Goal: Task Accomplishment & Management: Manage account settings

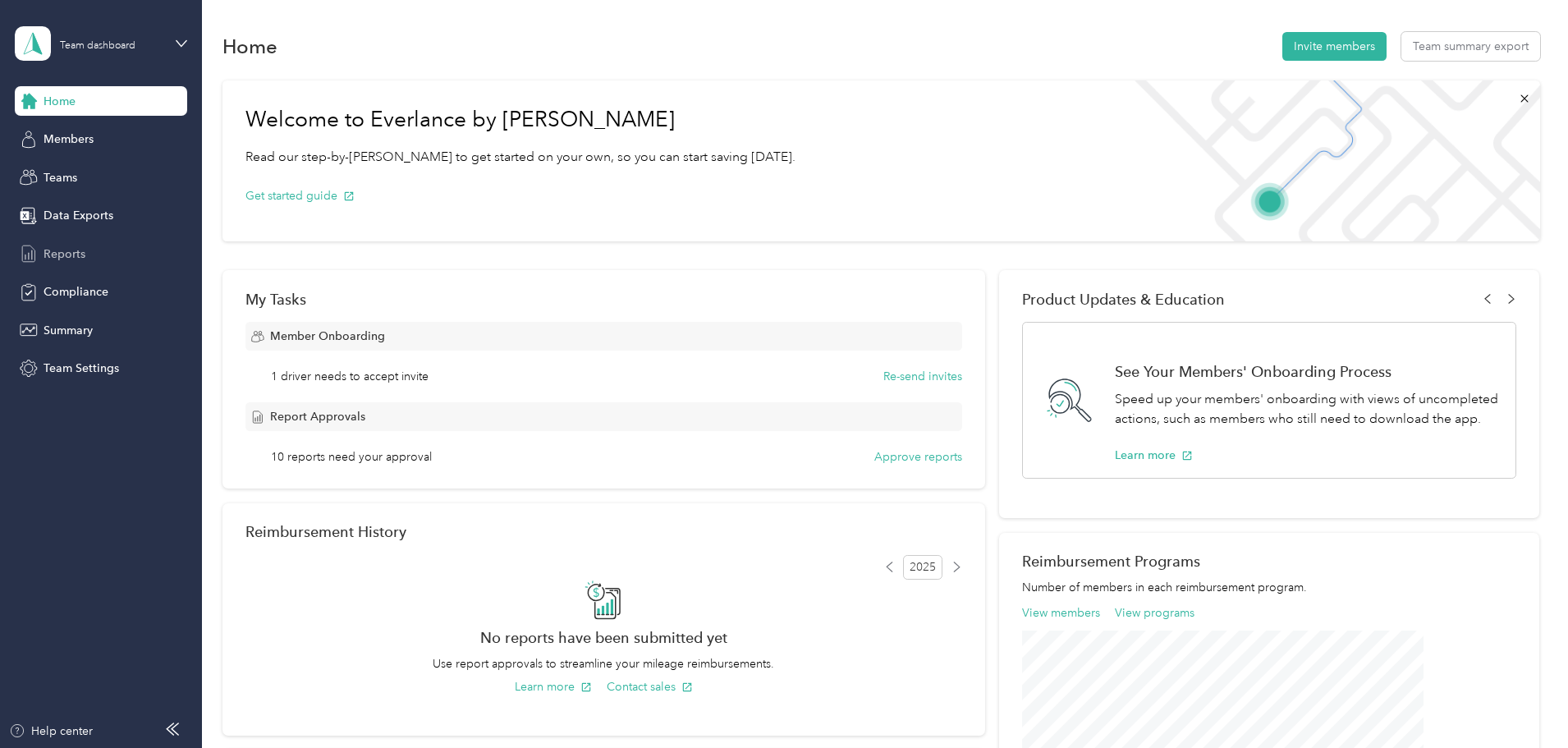
click at [76, 248] on span "Reports" at bounding box center [65, 254] width 42 height 17
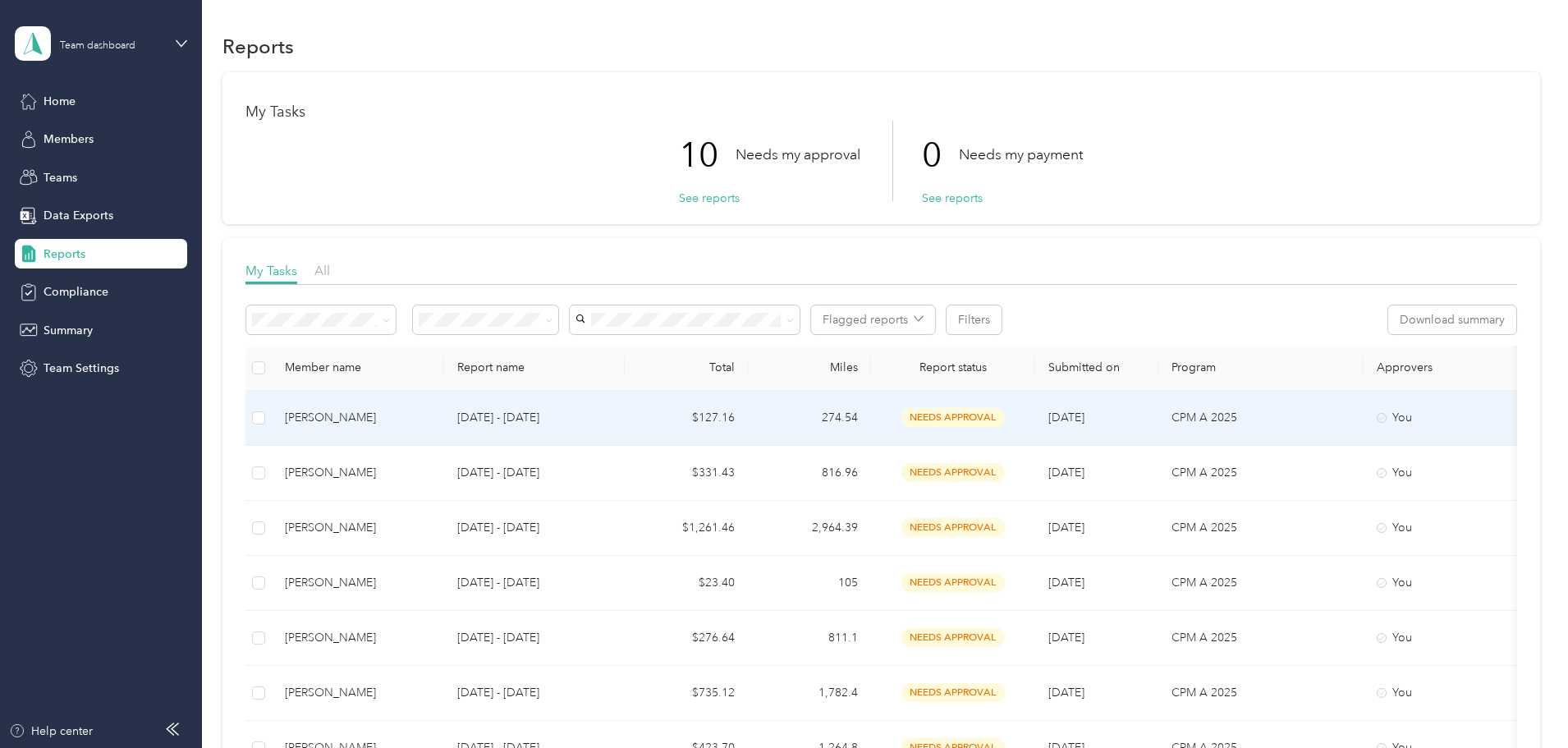
click at [431, 412] on div "[PERSON_NAME]" at bounding box center [358, 418] width 146 height 18
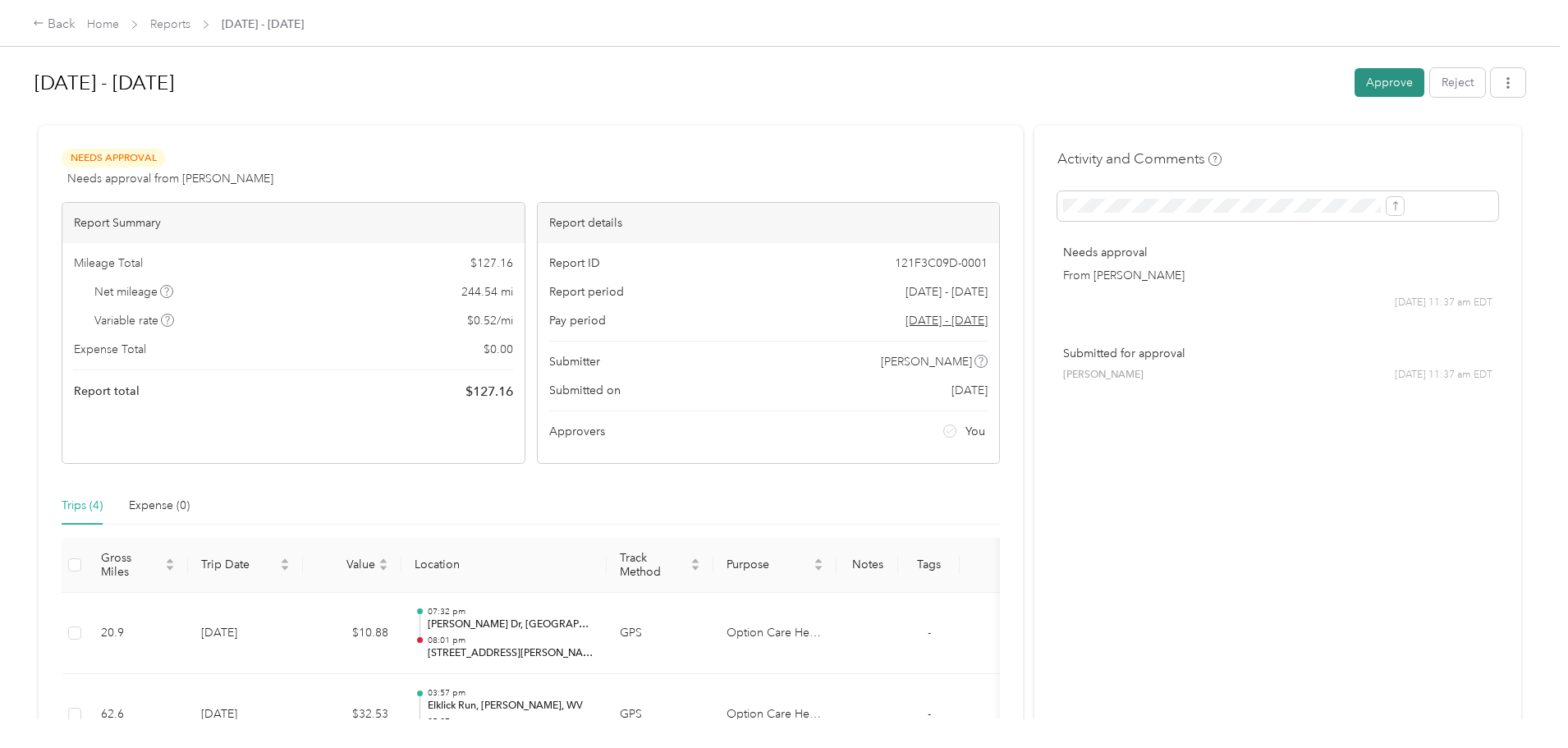
click at [1355, 76] on button "Approve" at bounding box center [1390, 81] width 70 height 28
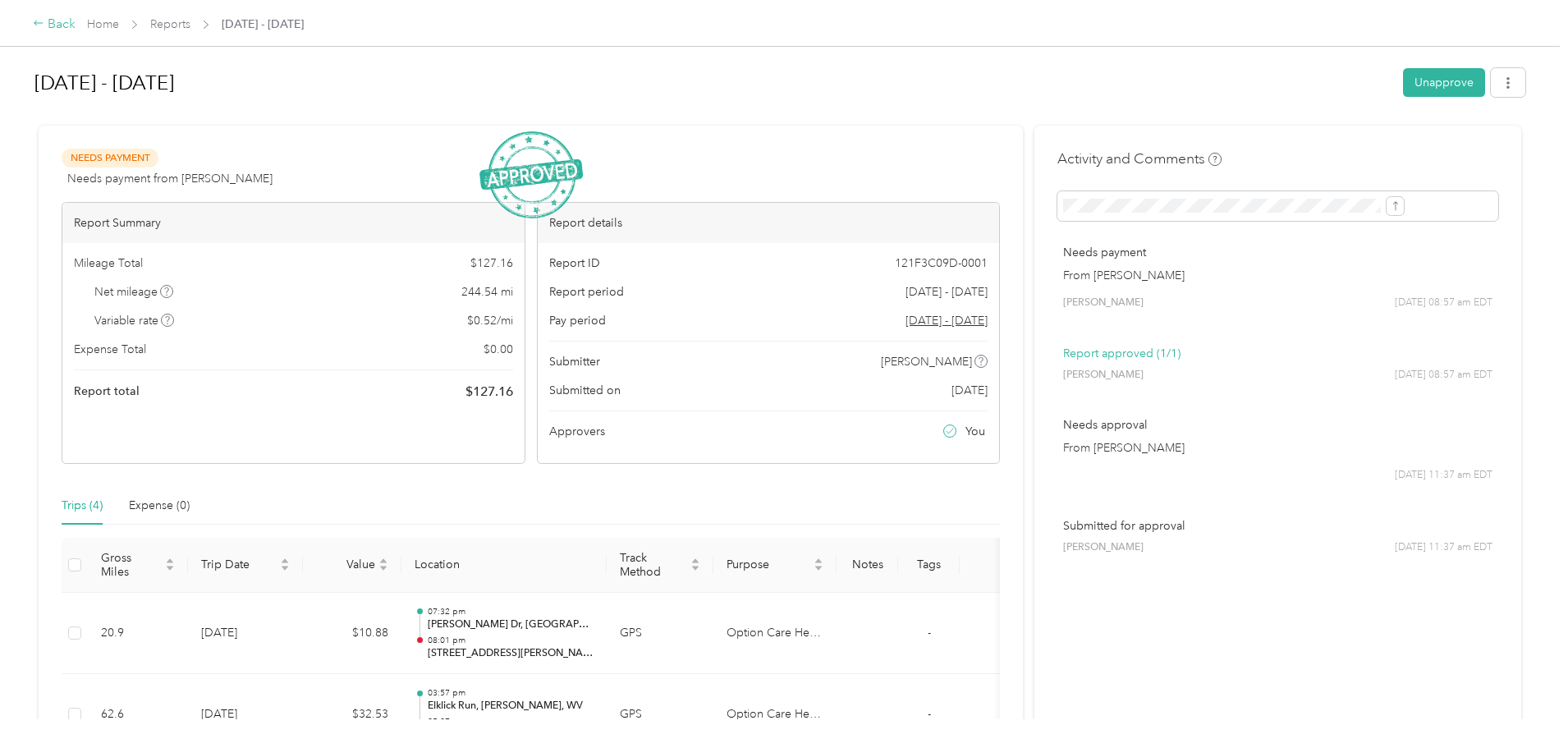
click at [76, 21] on div "Back" at bounding box center [54, 25] width 43 height 20
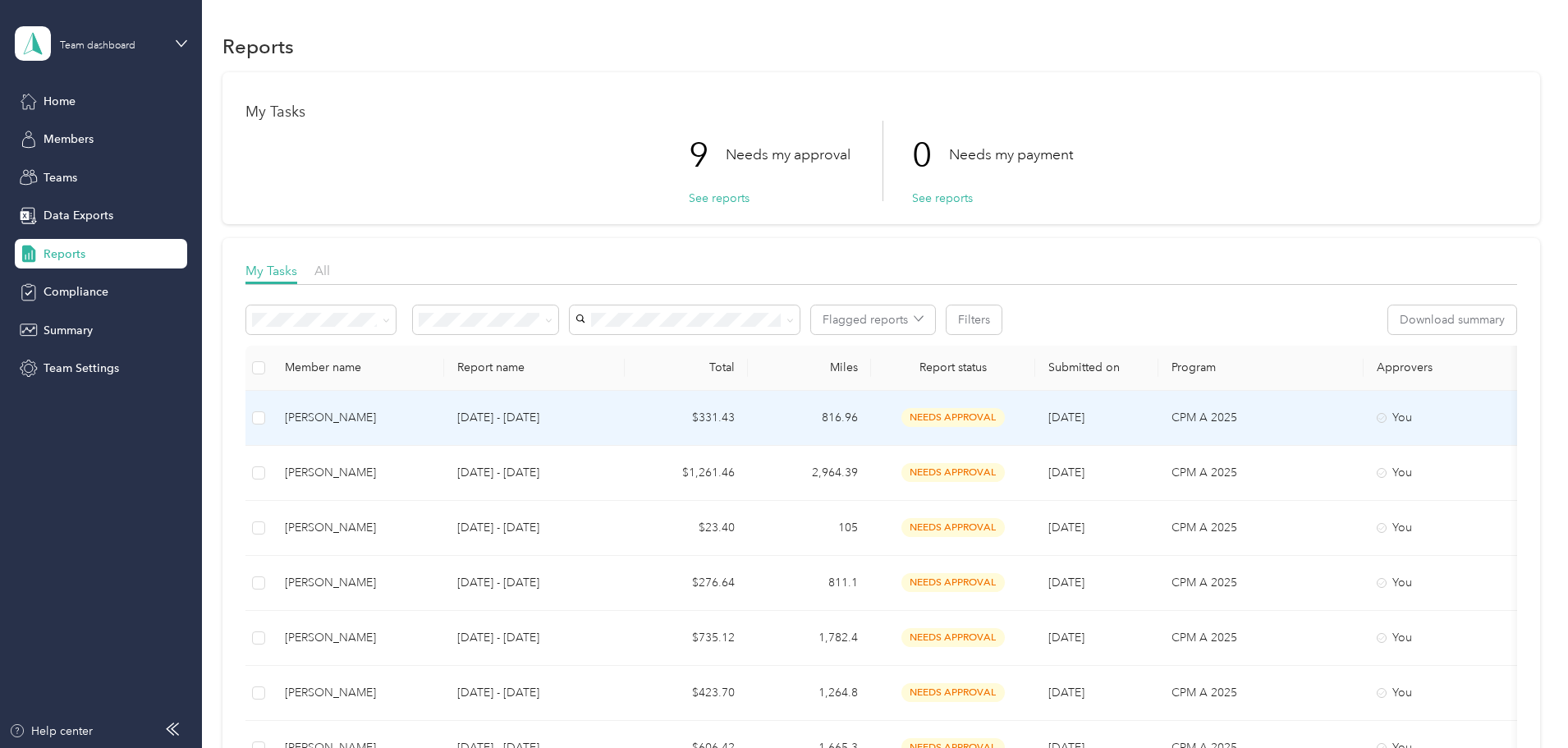
click at [431, 417] on div "[PERSON_NAME]" at bounding box center [358, 418] width 146 height 18
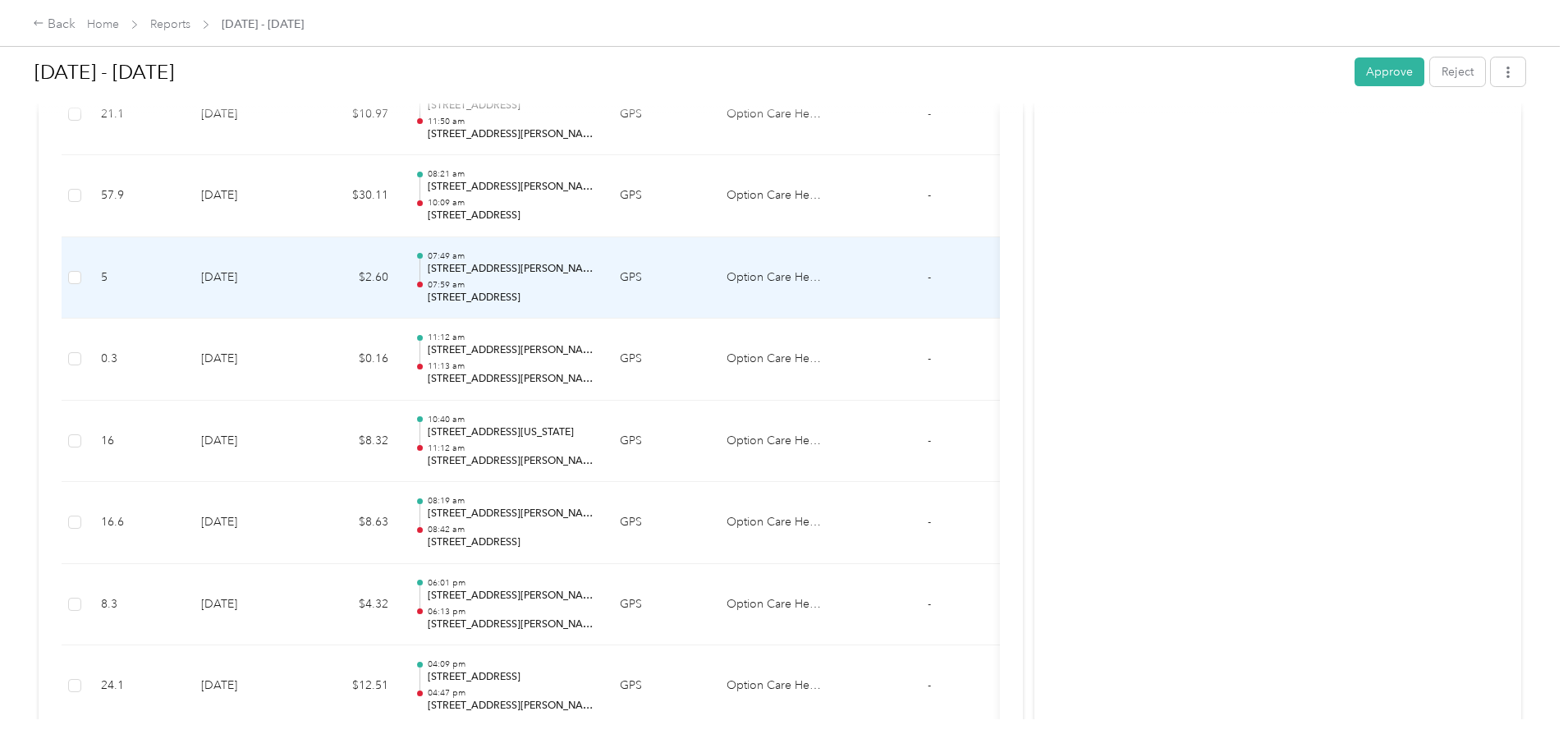
scroll to position [2376, 0]
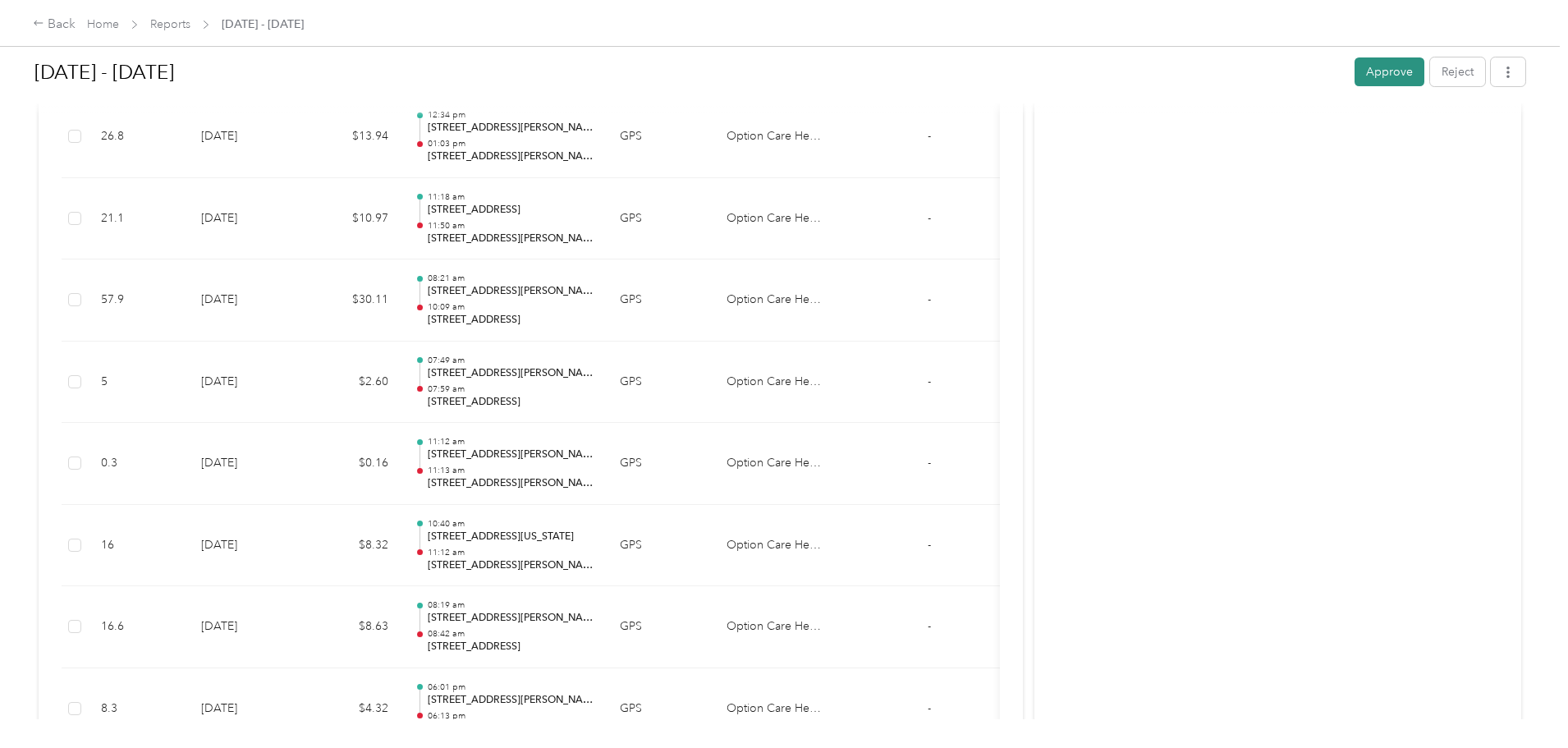
click at [1355, 68] on button "Approve" at bounding box center [1390, 71] width 70 height 28
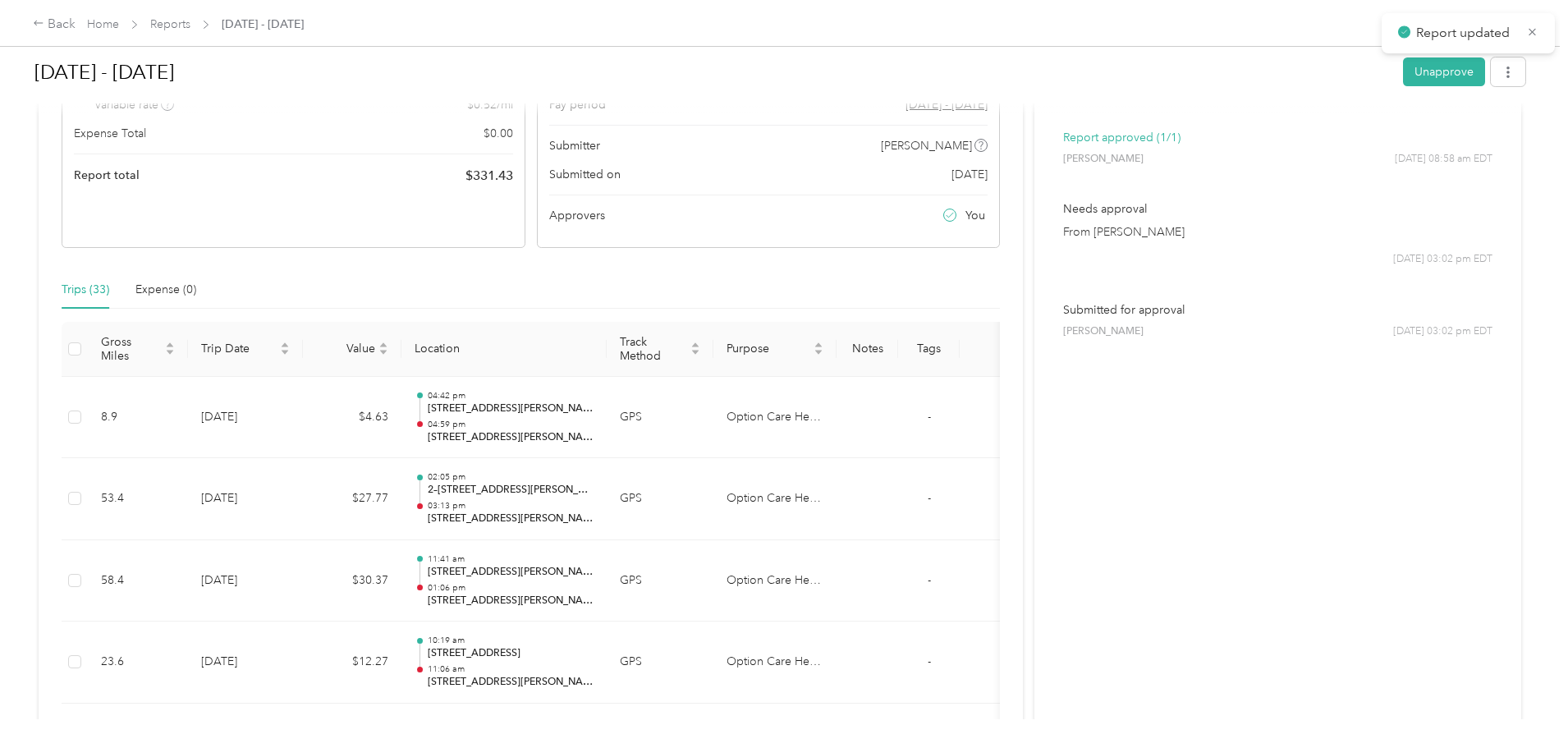
scroll to position [0, 0]
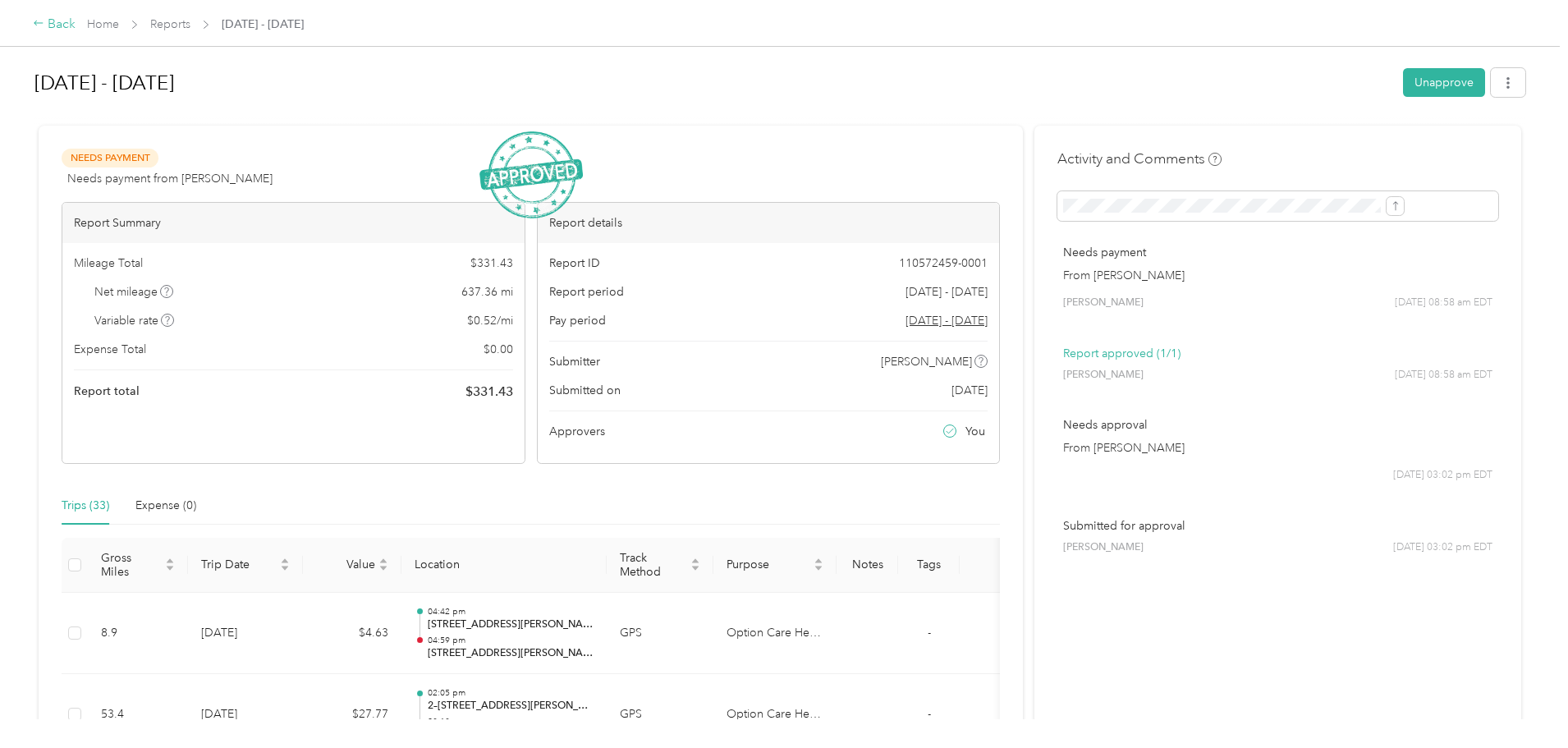
click at [76, 20] on div "Back" at bounding box center [54, 25] width 43 height 20
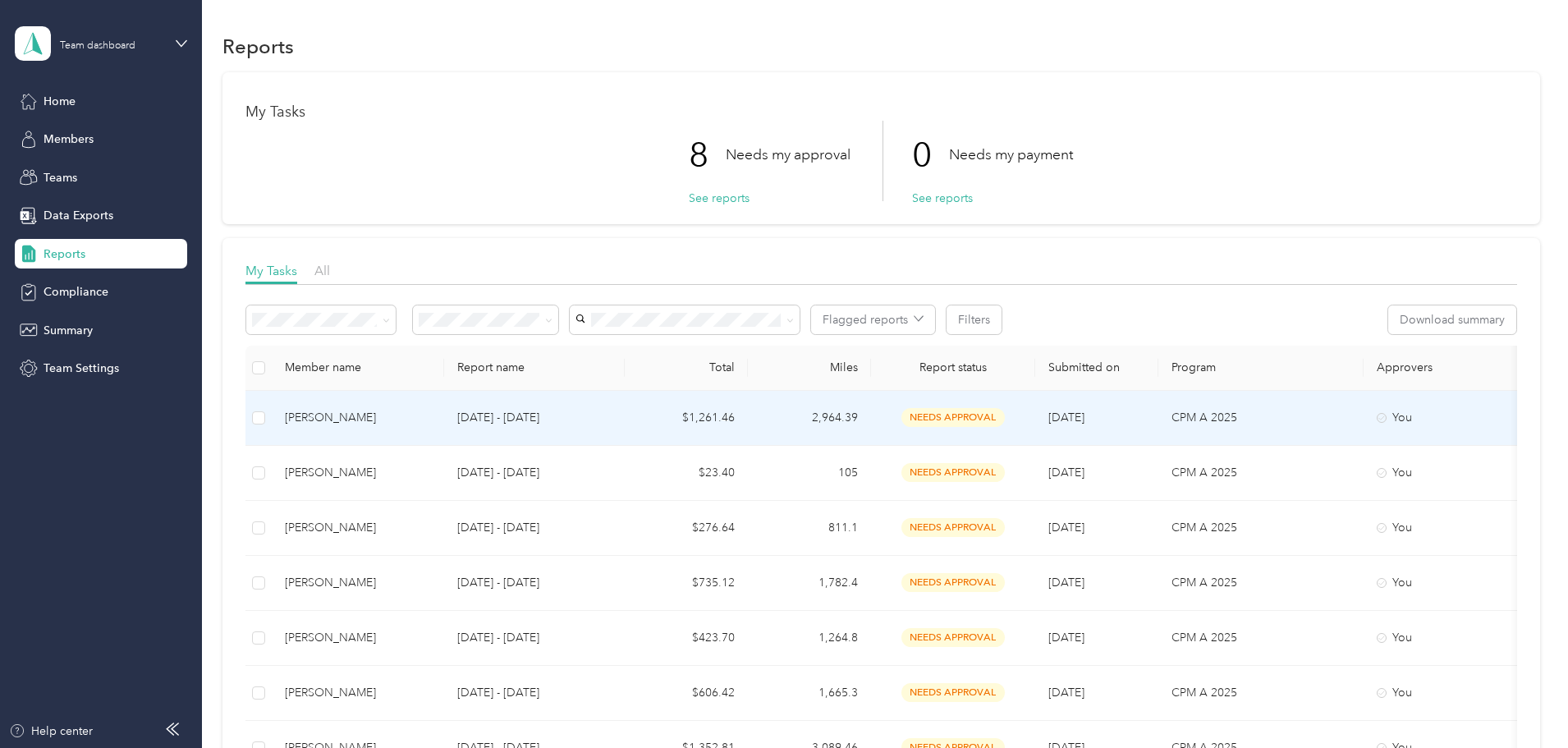
click at [431, 418] on div "[PERSON_NAME]" at bounding box center [358, 418] width 146 height 18
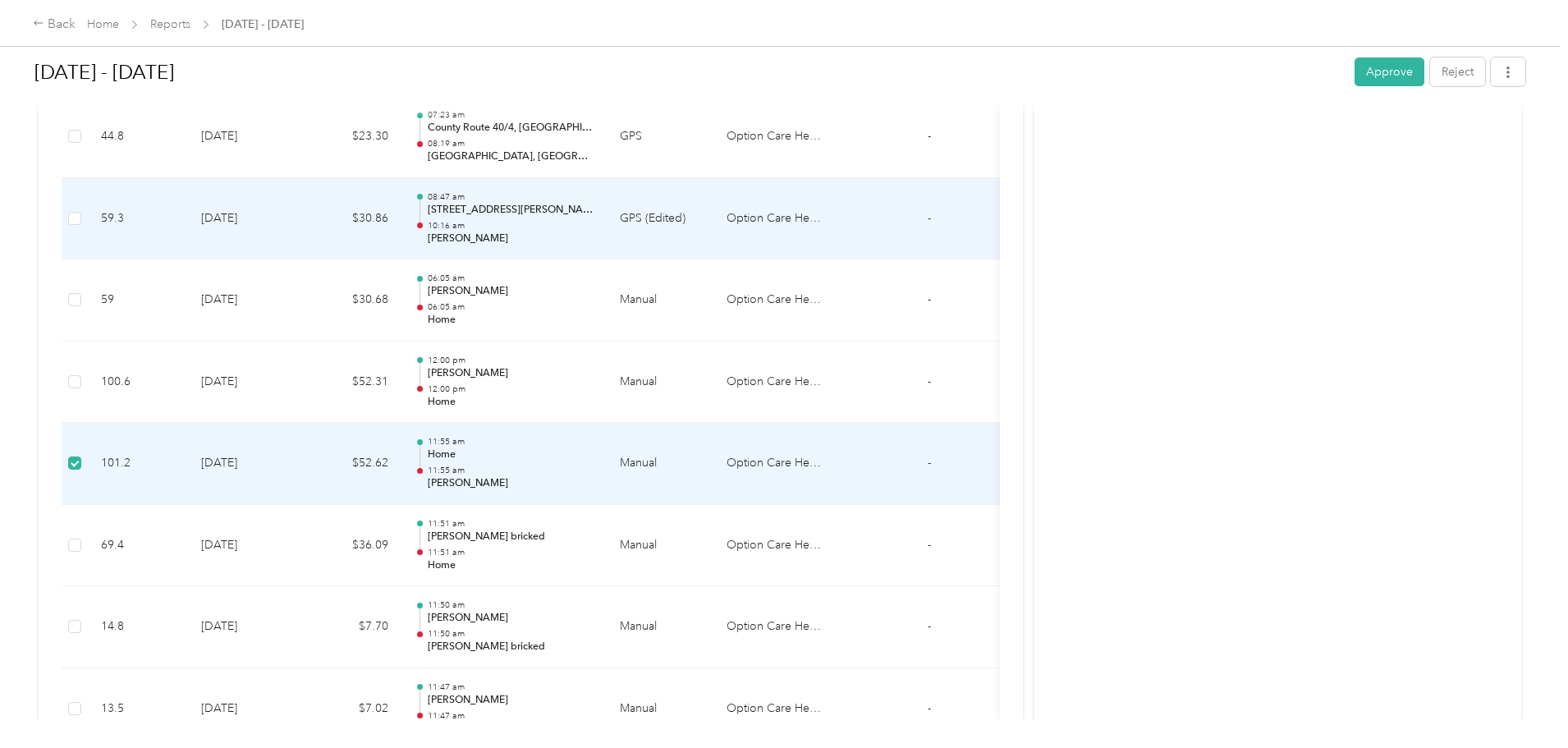
scroll to position [5693, 0]
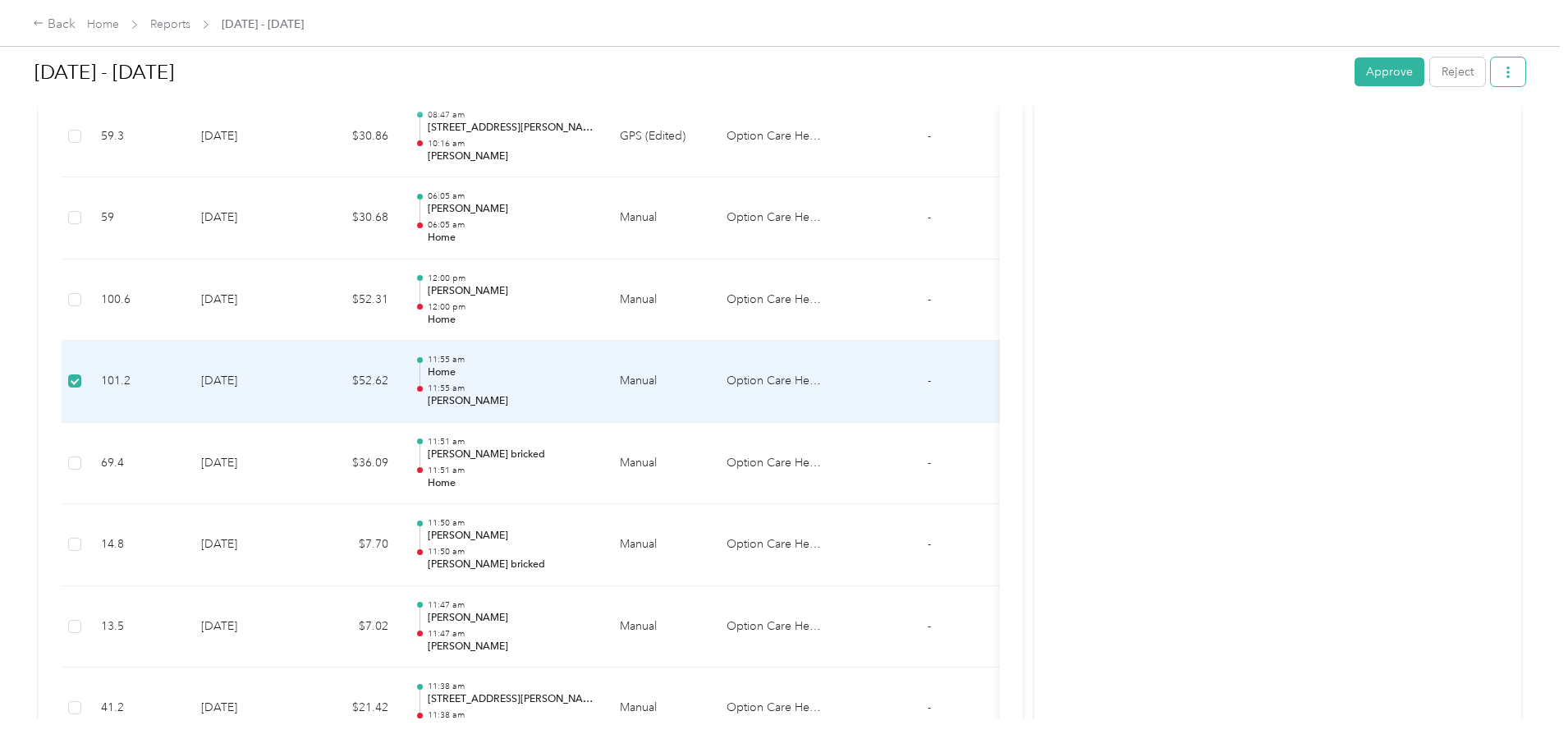
click at [1503, 73] on icon "button" at bounding box center [1509, 72] width 12 height 12
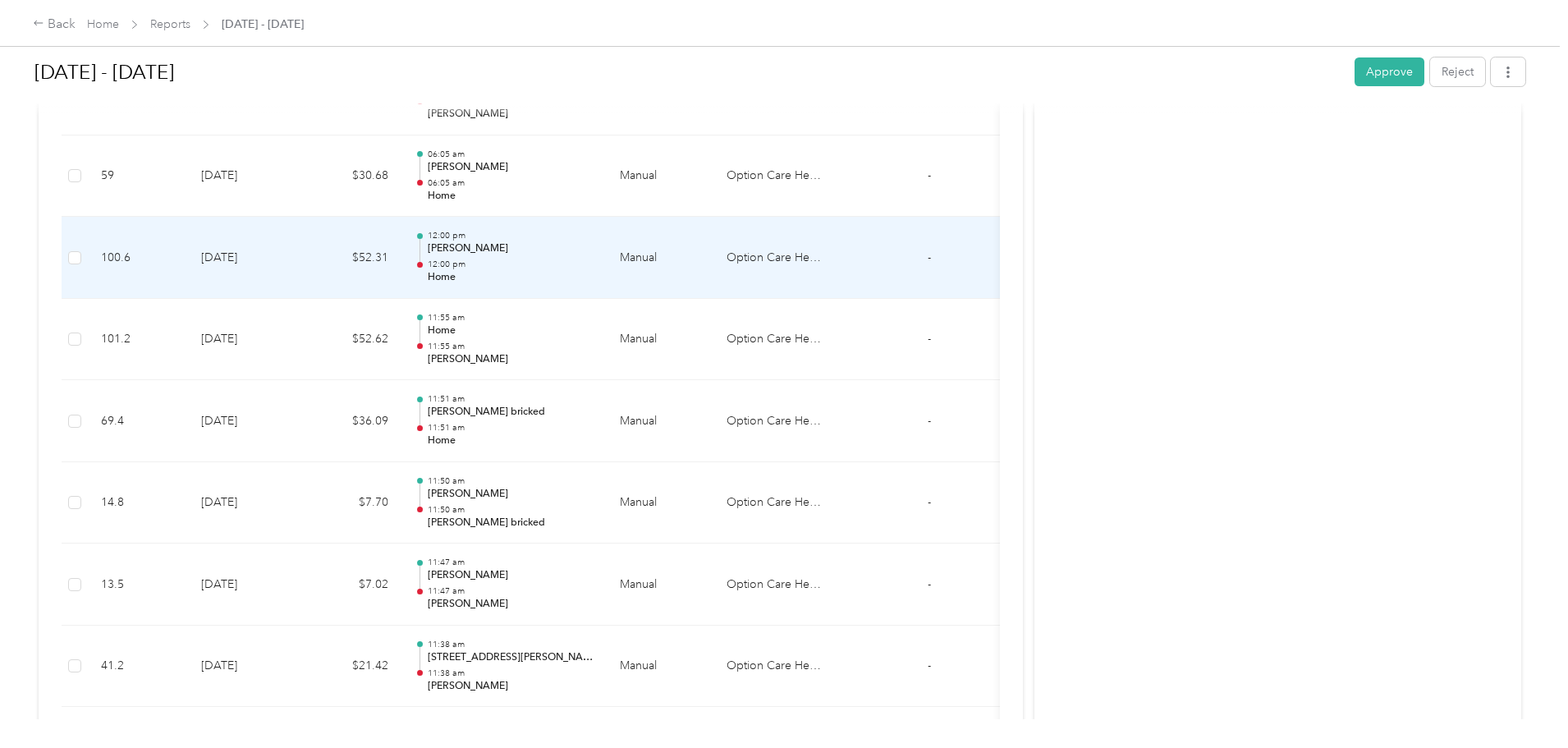
scroll to position [5645, 0]
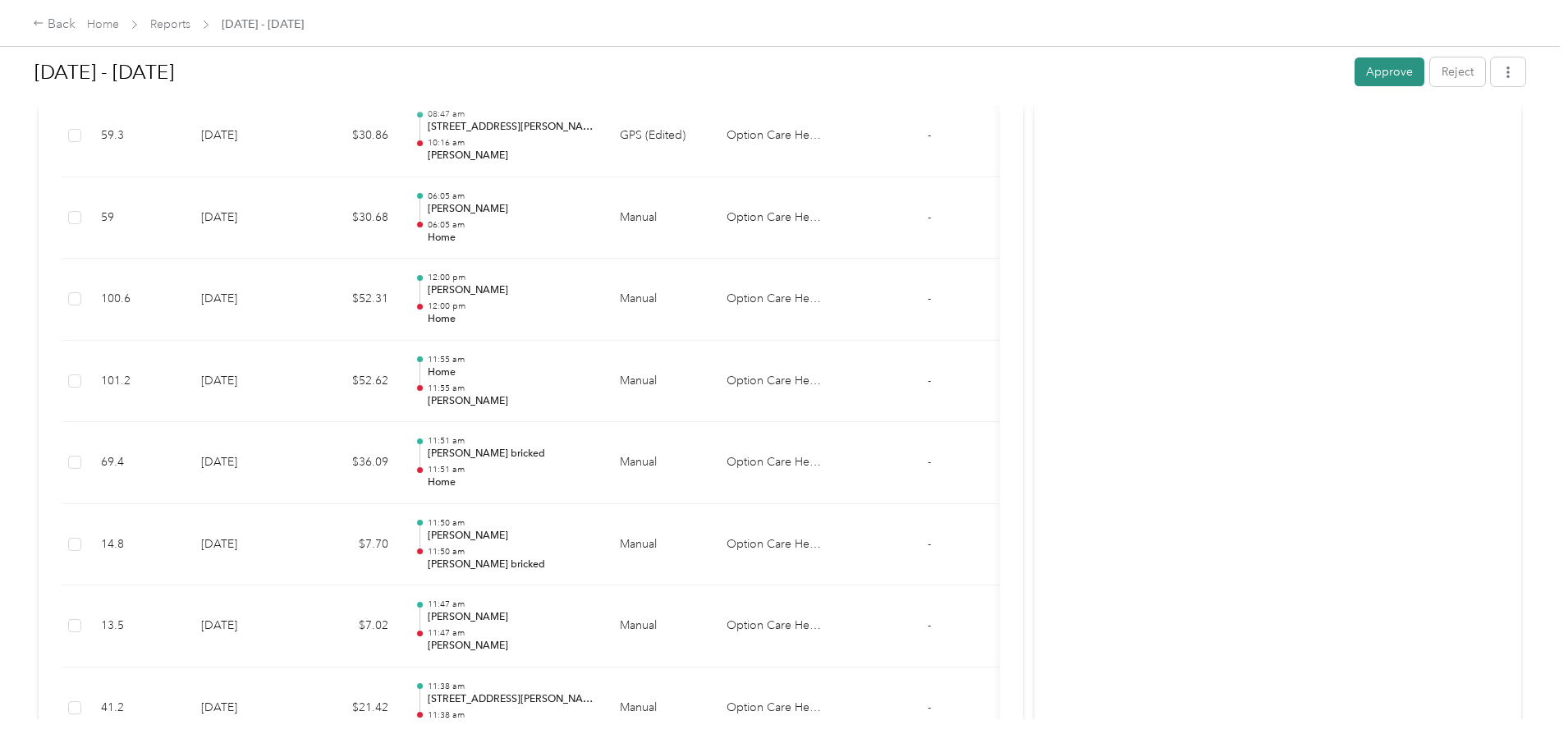
click at [1355, 70] on button "Approve" at bounding box center [1390, 71] width 70 height 28
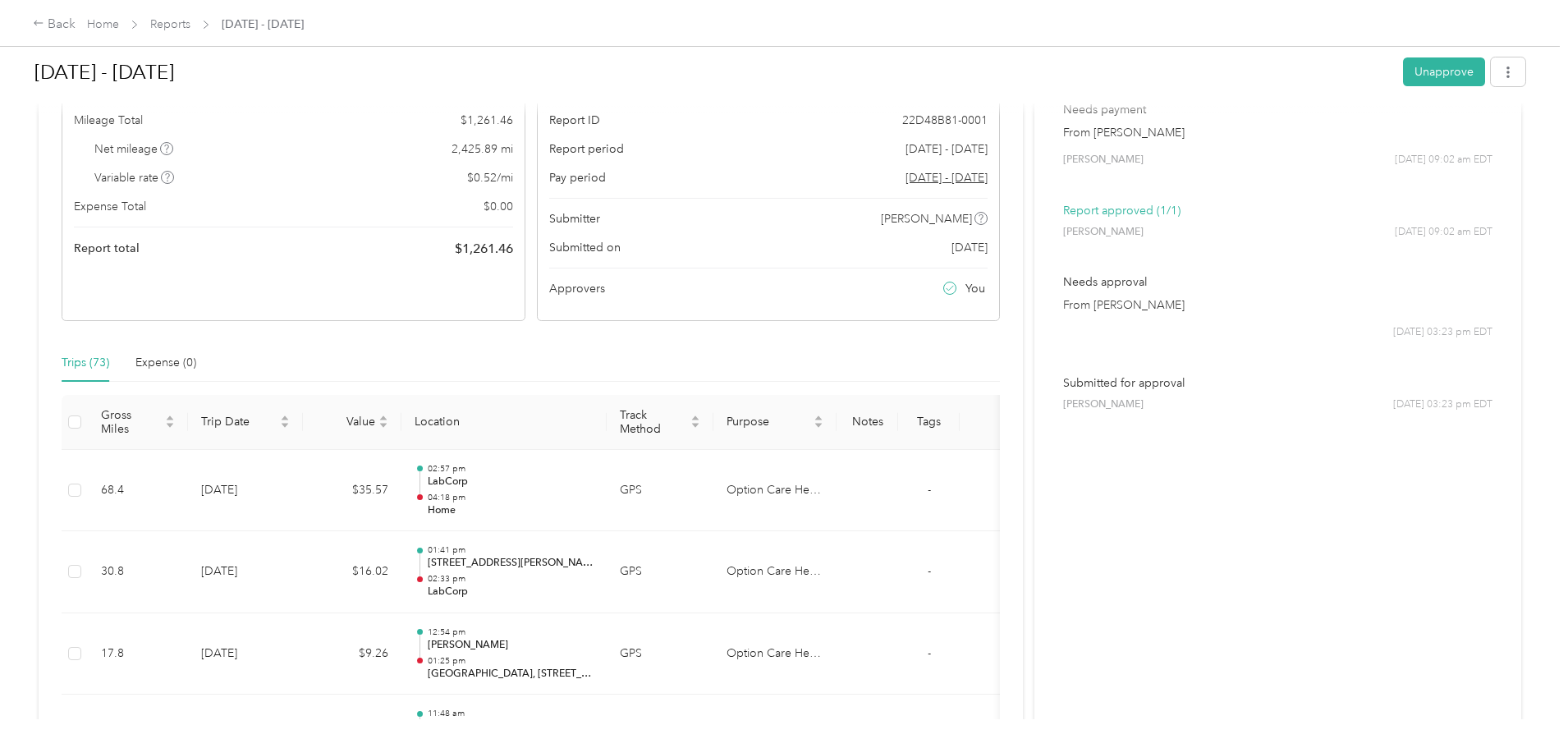
scroll to position [0, 0]
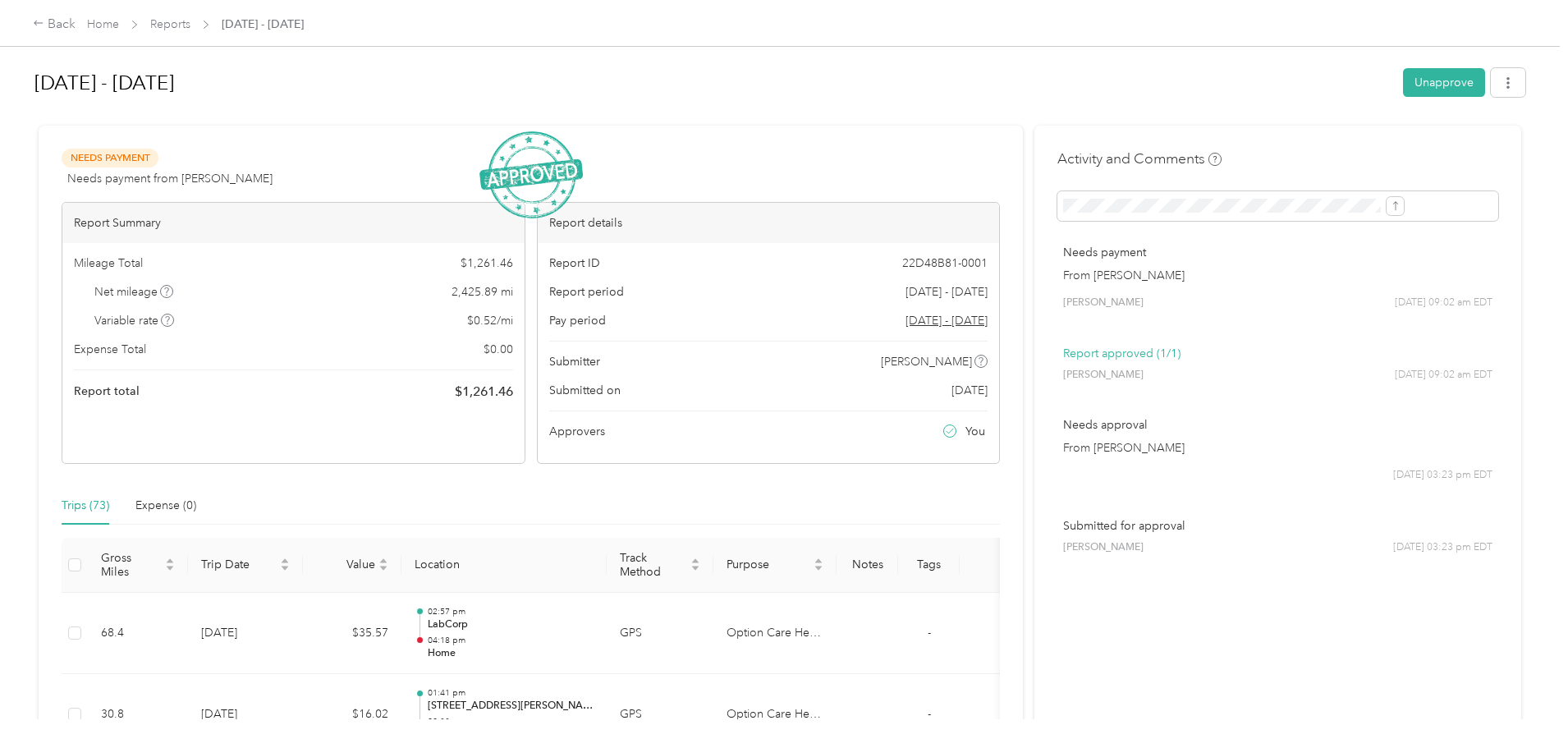
click at [76, 24] on div "Back" at bounding box center [54, 25] width 43 height 20
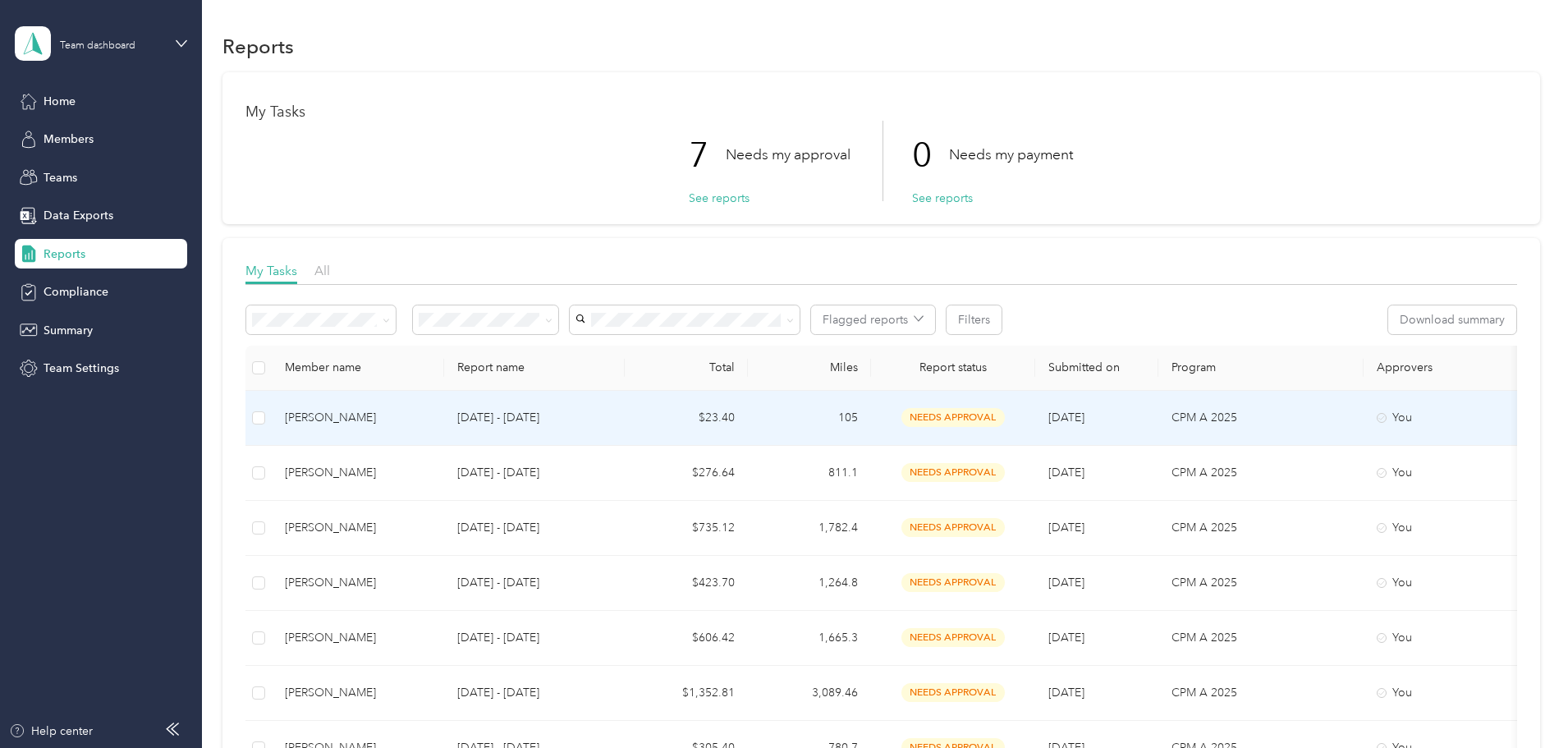
click at [431, 414] on div "[PERSON_NAME]" at bounding box center [358, 418] width 146 height 18
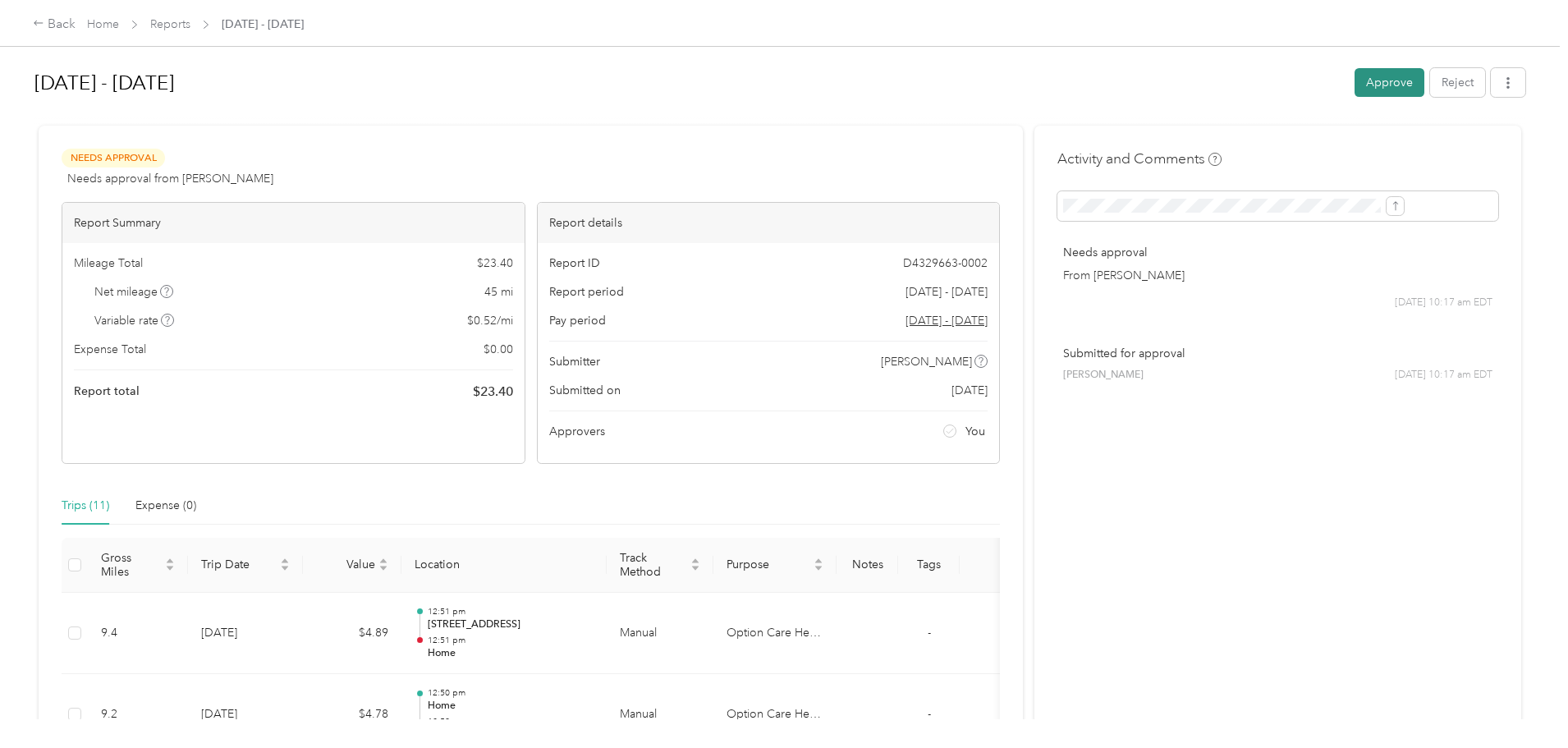
click at [1355, 73] on button "Approve" at bounding box center [1390, 81] width 70 height 28
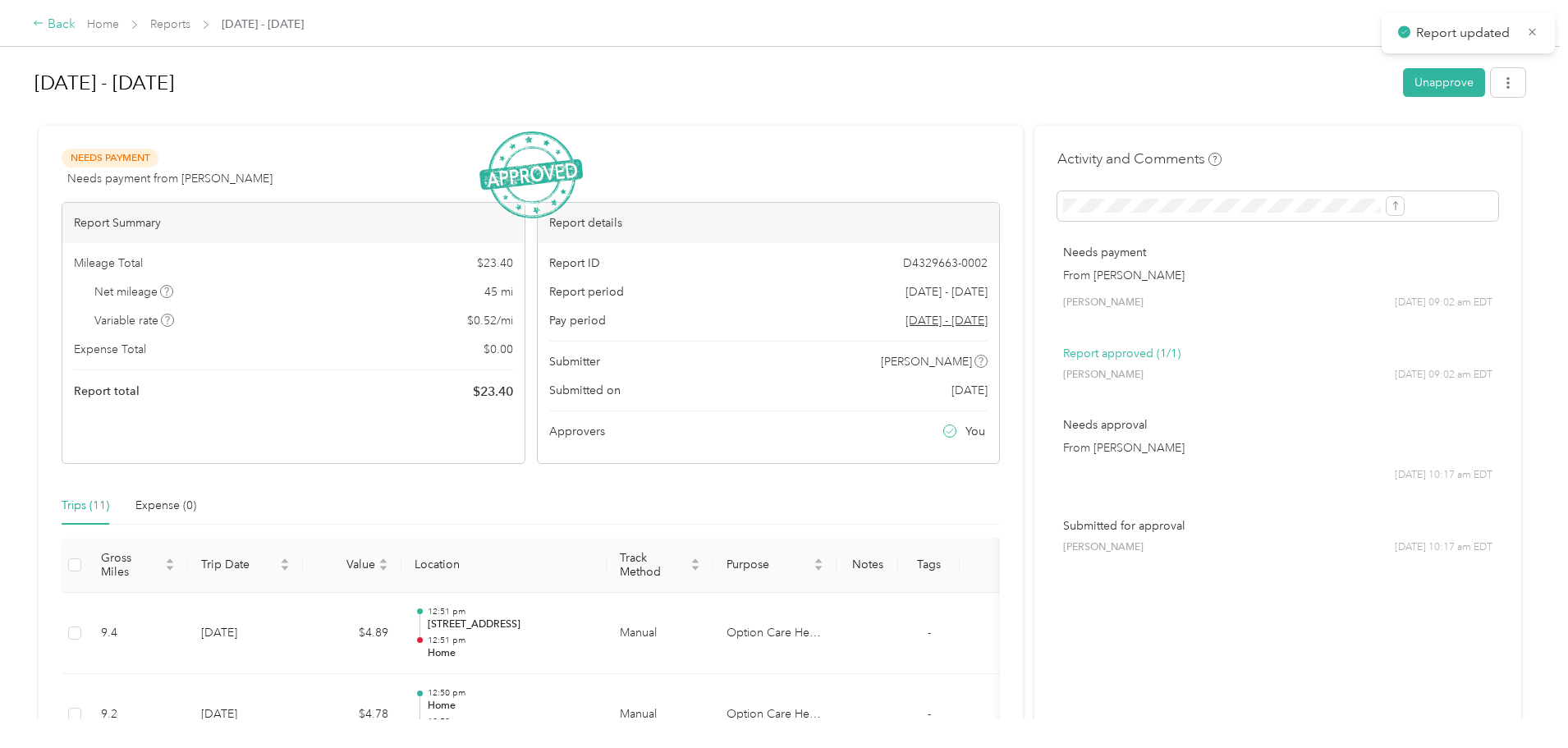
click at [76, 17] on div "Back" at bounding box center [54, 25] width 43 height 20
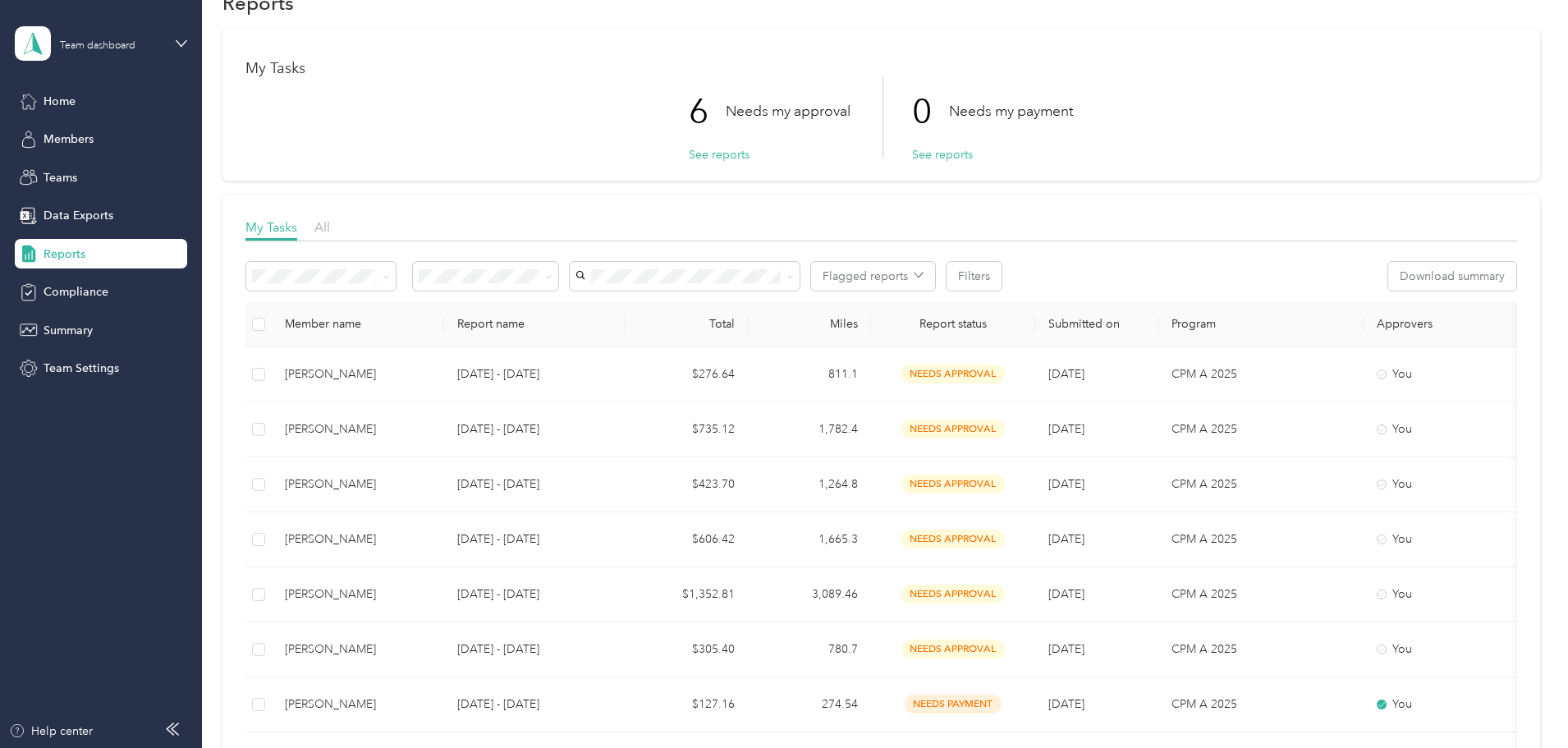
scroll to position [82, 0]
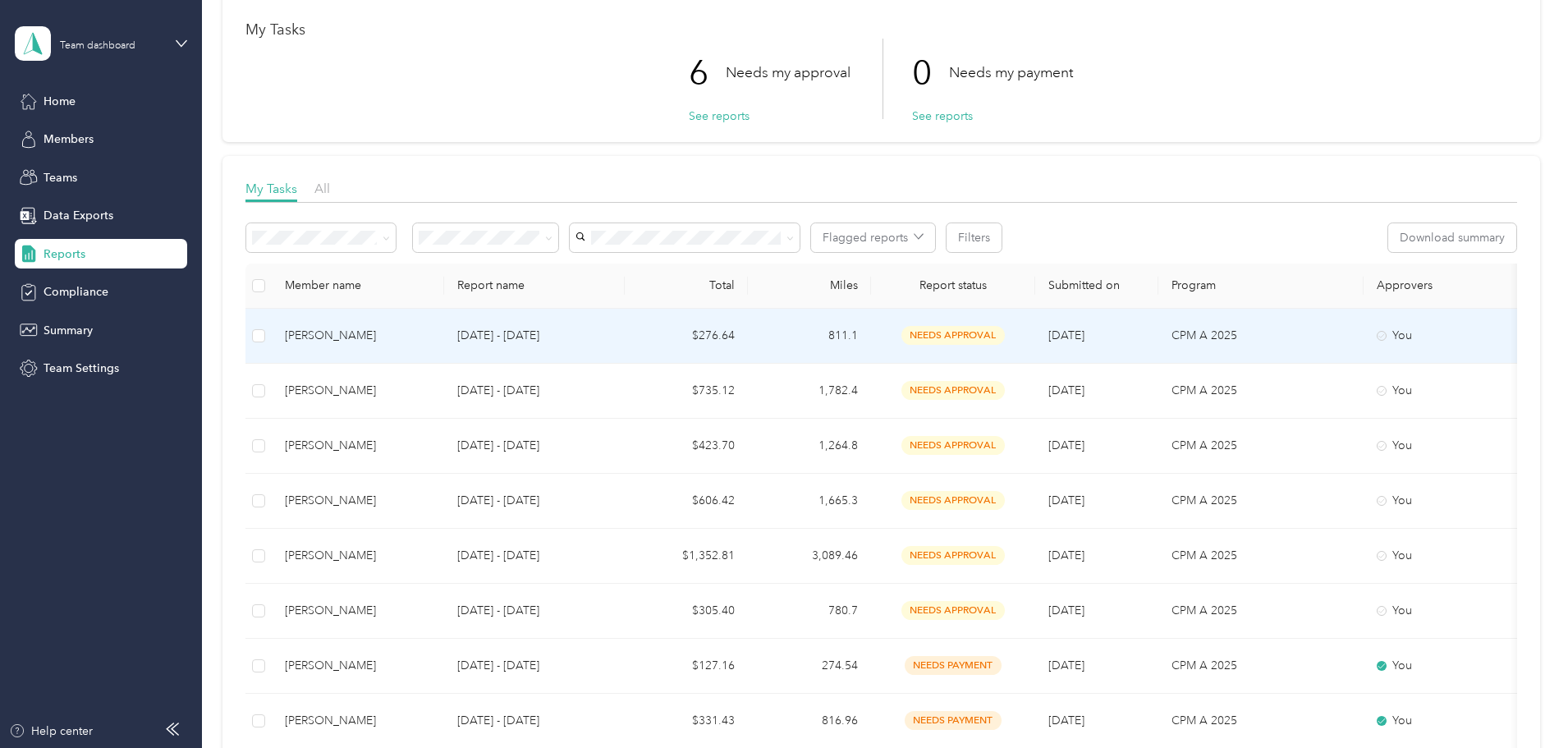
click at [428, 331] on div "[PERSON_NAME]" at bounding box center [358, 336] width 146 height 18
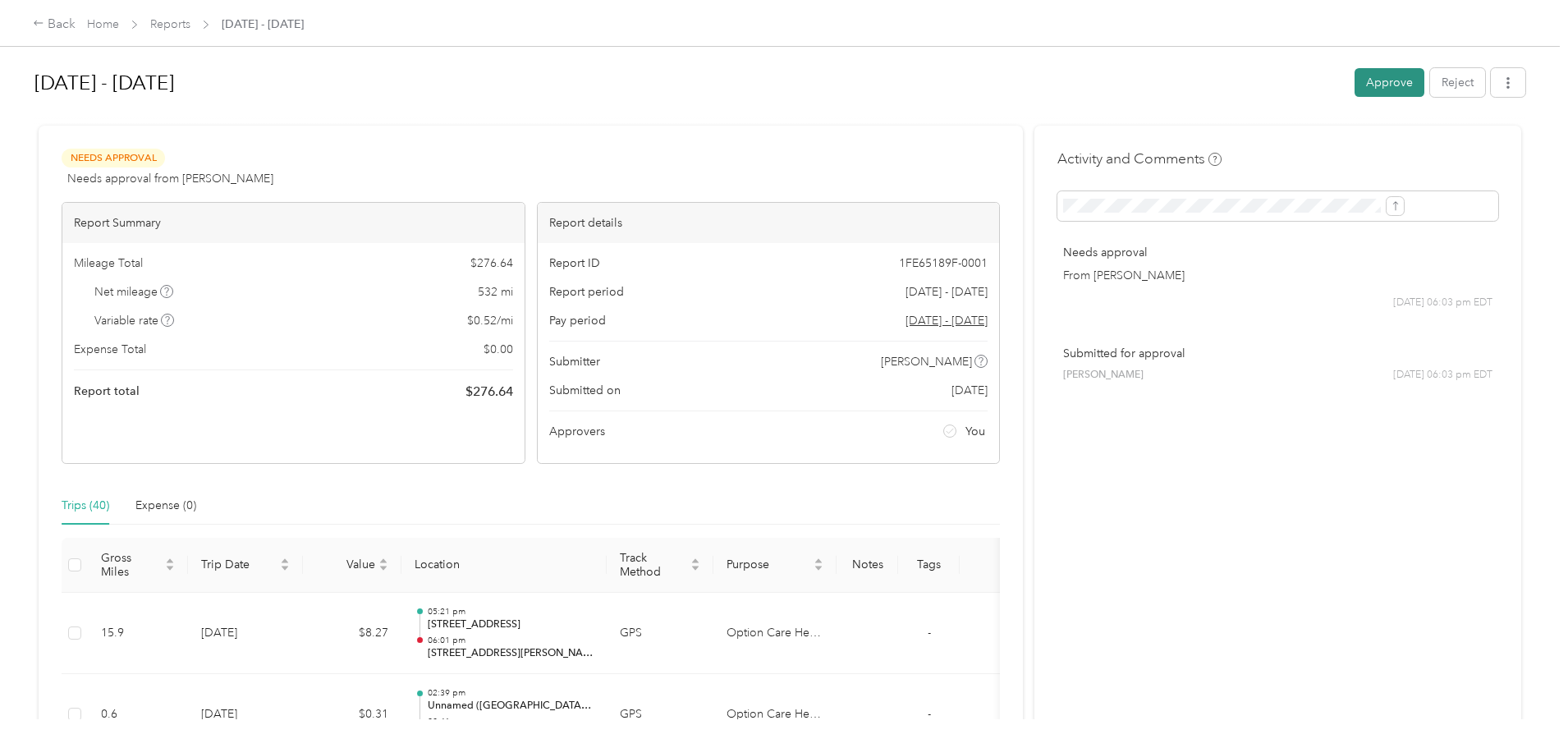
click at [1355, 77] on button "Approve" at bounding box center [1390, 81] width 70 height 28
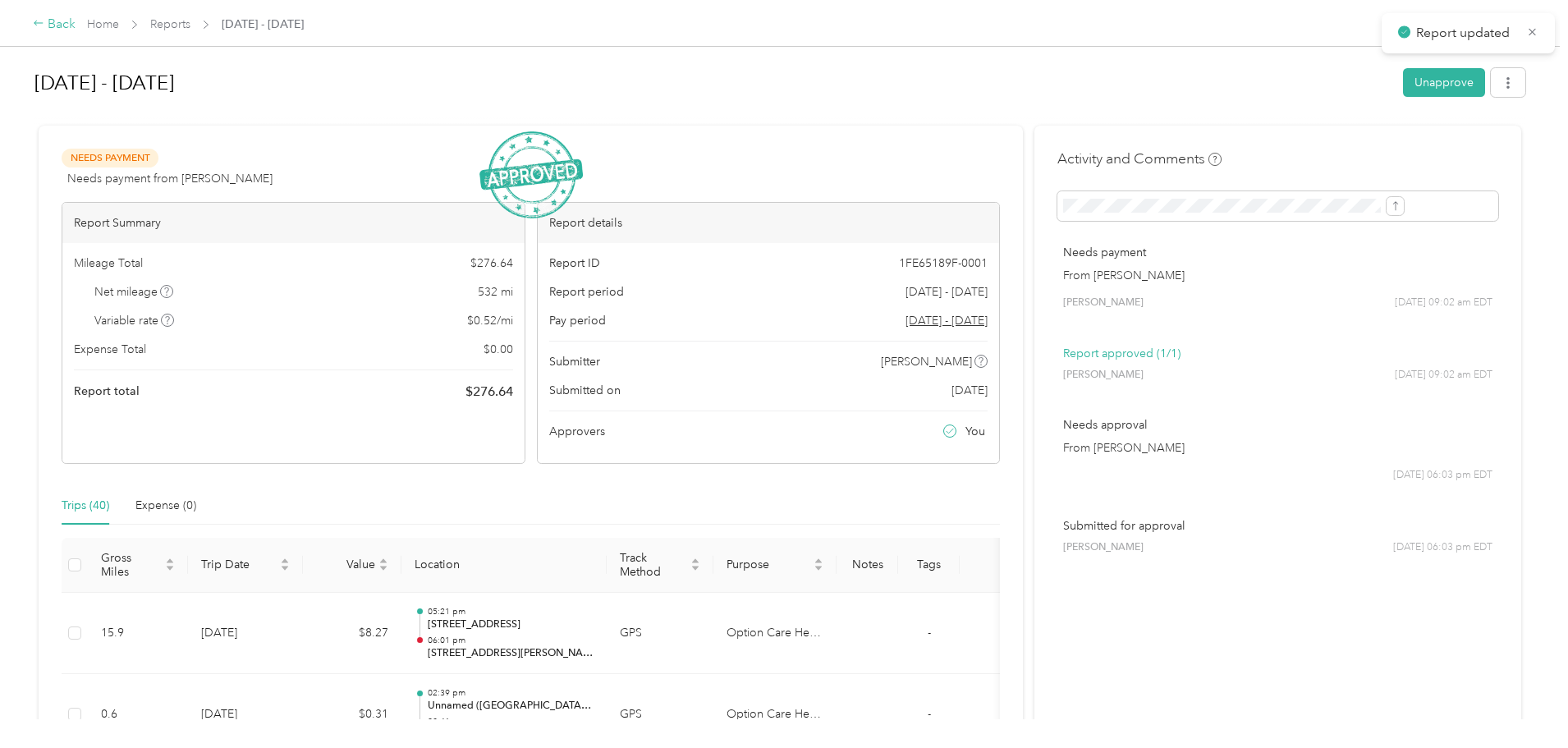
click at [76, 23] on div "Back" at bounding box center [54, 25] width 43 height 20
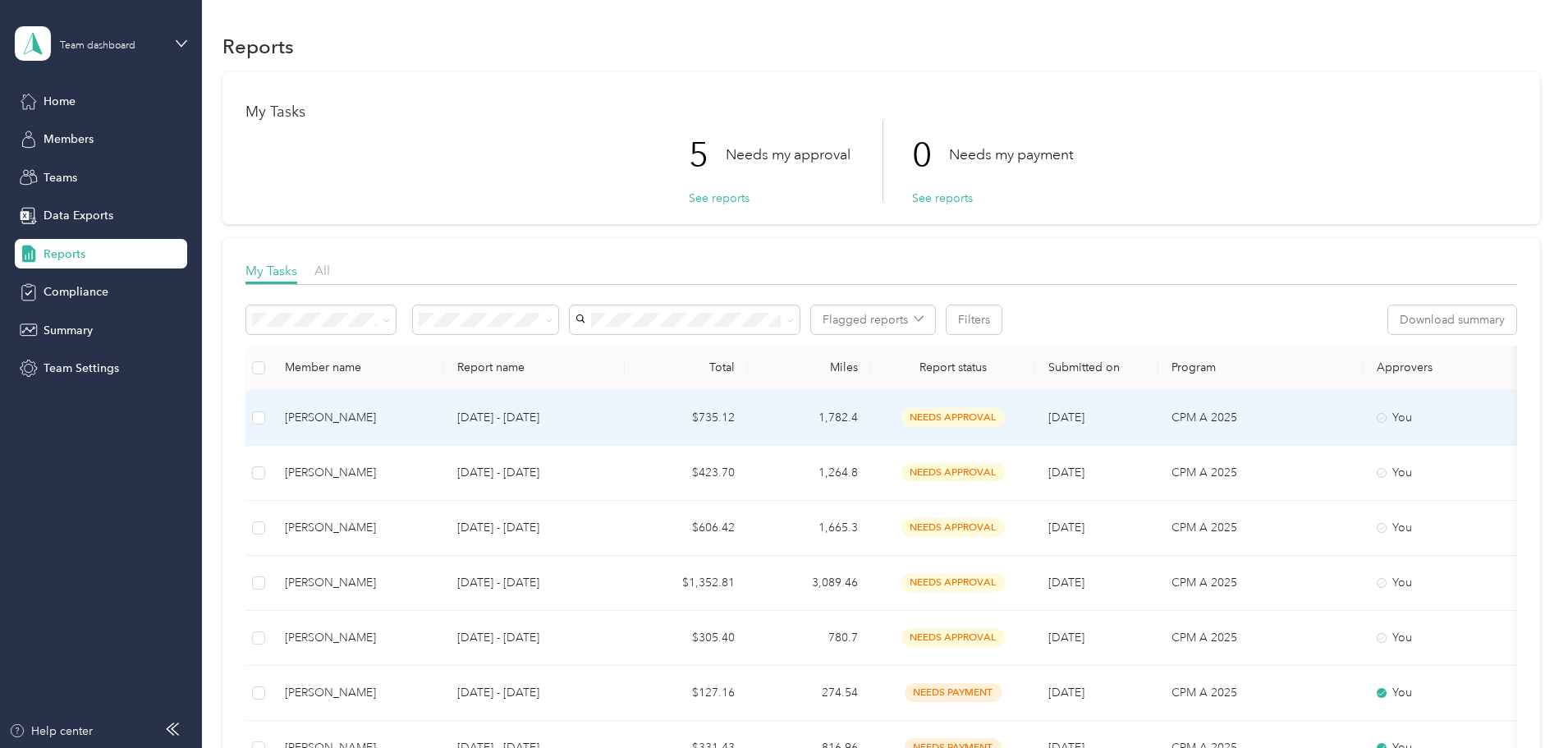
click at [431, 417] on div "[PERSON_NAME]" at bounding box center [358, 418] width 146 height 18
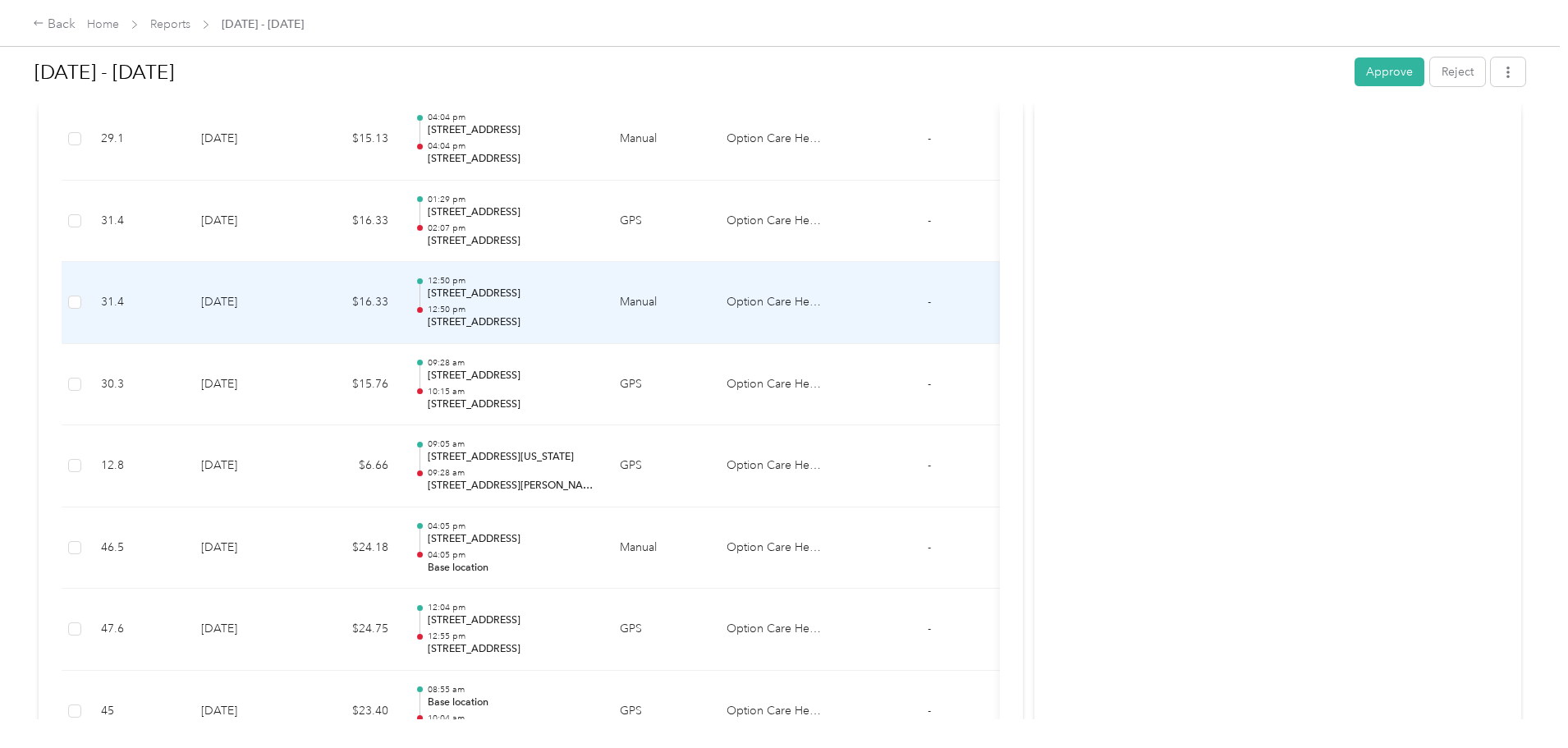
scroll to position [2781, 0]
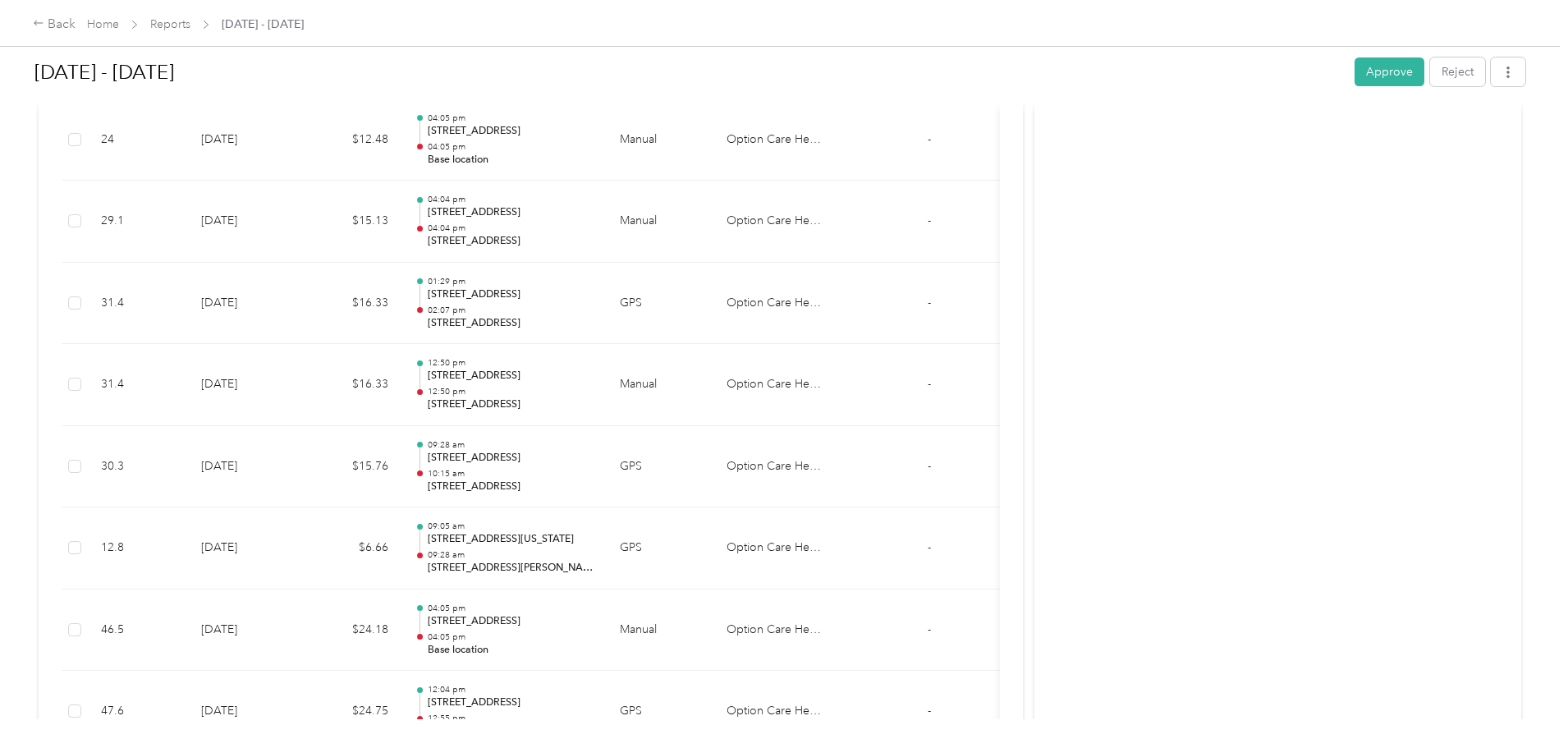
drag, startPoint x: 1251, startPoint y: 69, endPoint x: 1233, endPoint y: 66, distance: 18.2
click at [1355, 69] on button "Approve" at bounding box center [1390, 71] width 70 height 28
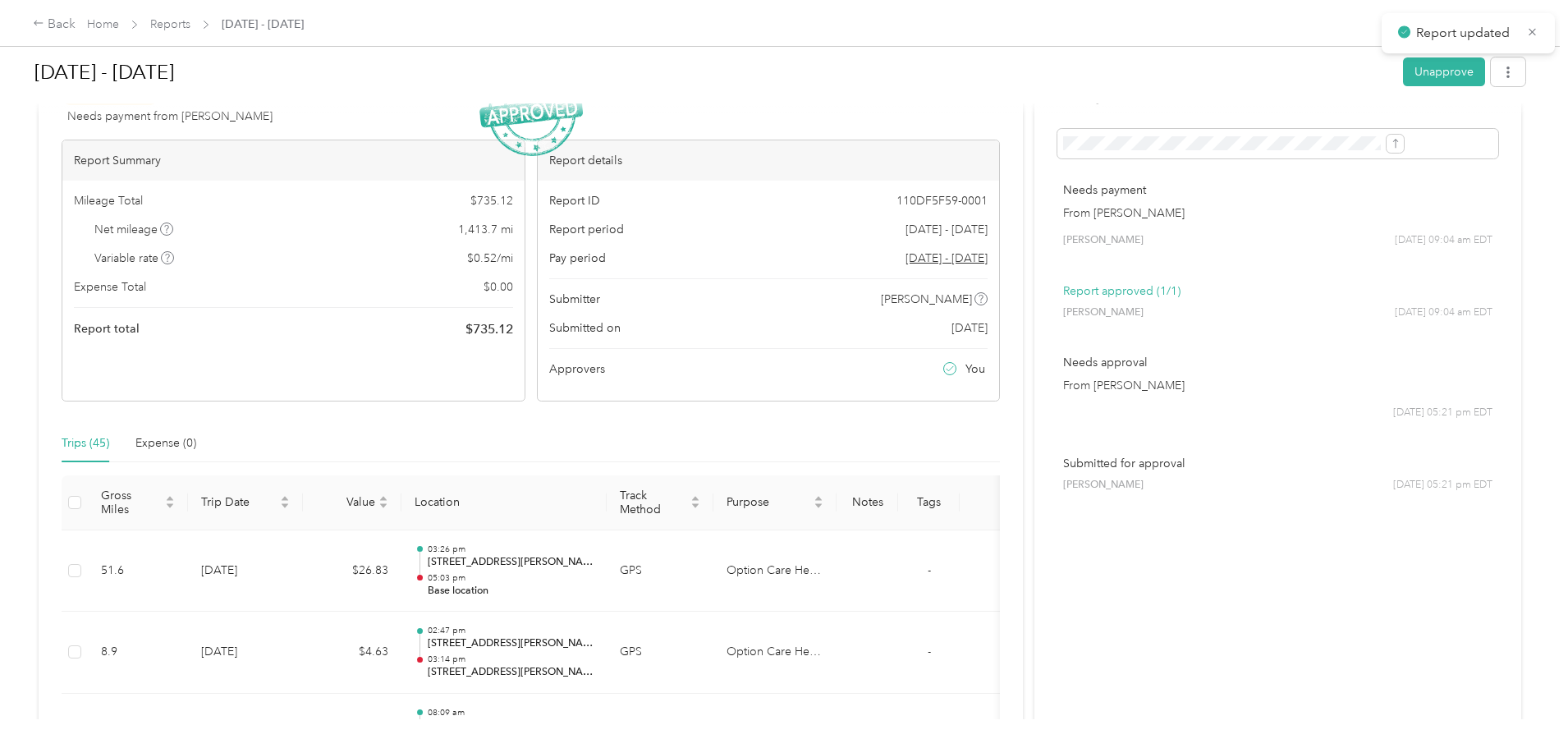
scroll to position [0, 0]
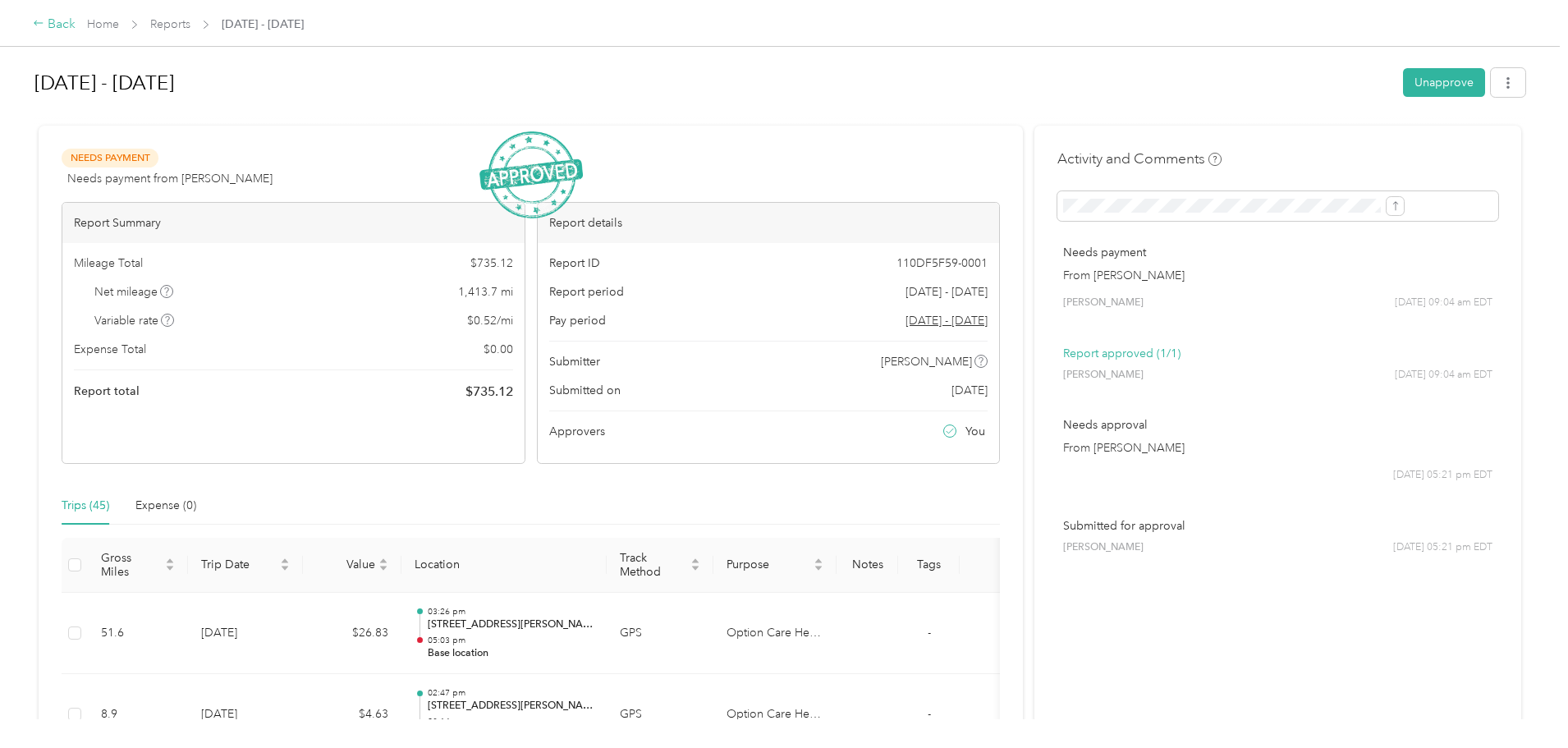
click at [76, 25] on div "Back" at bounding box center [54, 25] width 43 height 20
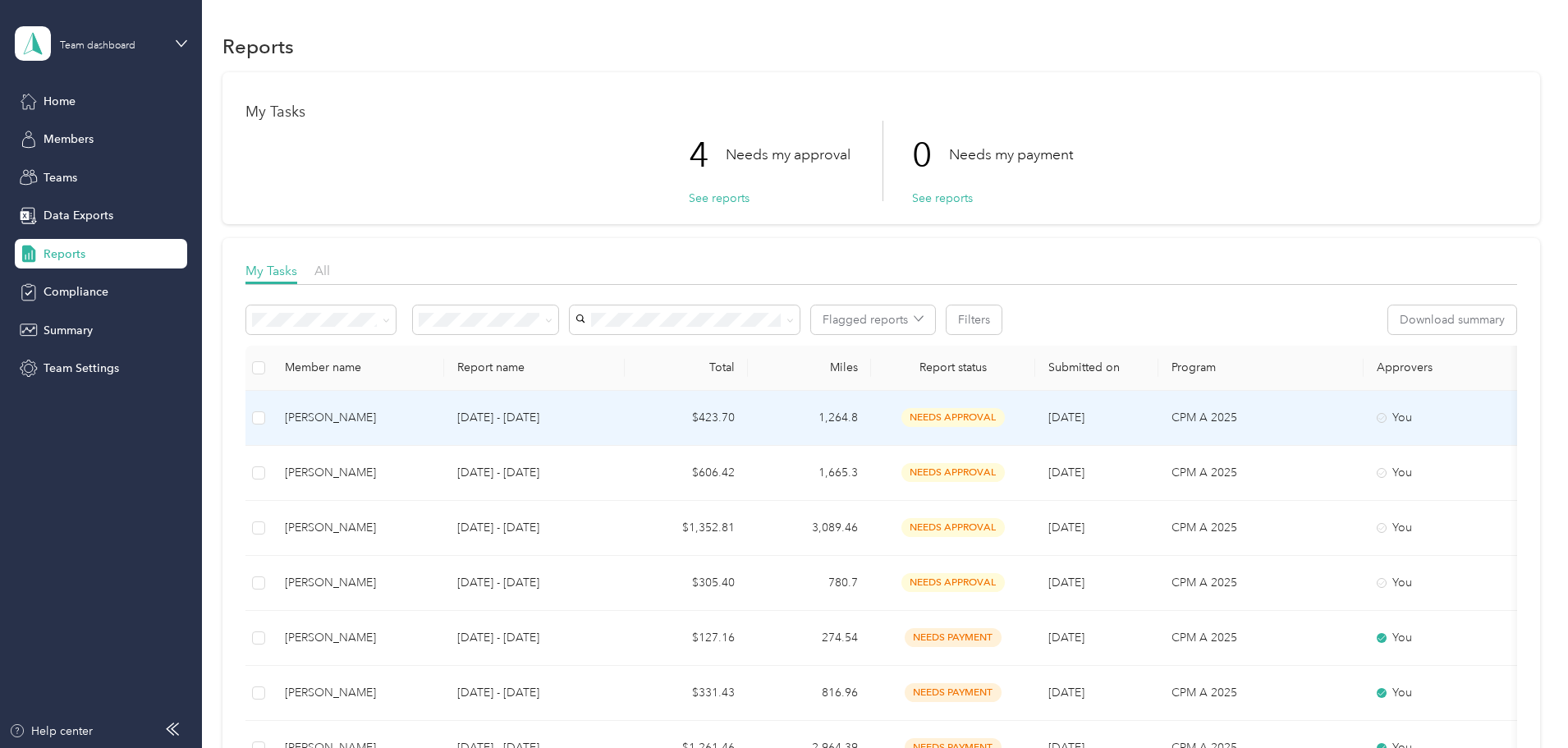
click at [431, 419] on div "[PERSON_NAME]" at bounding box center [358, 418] width 146 height 18
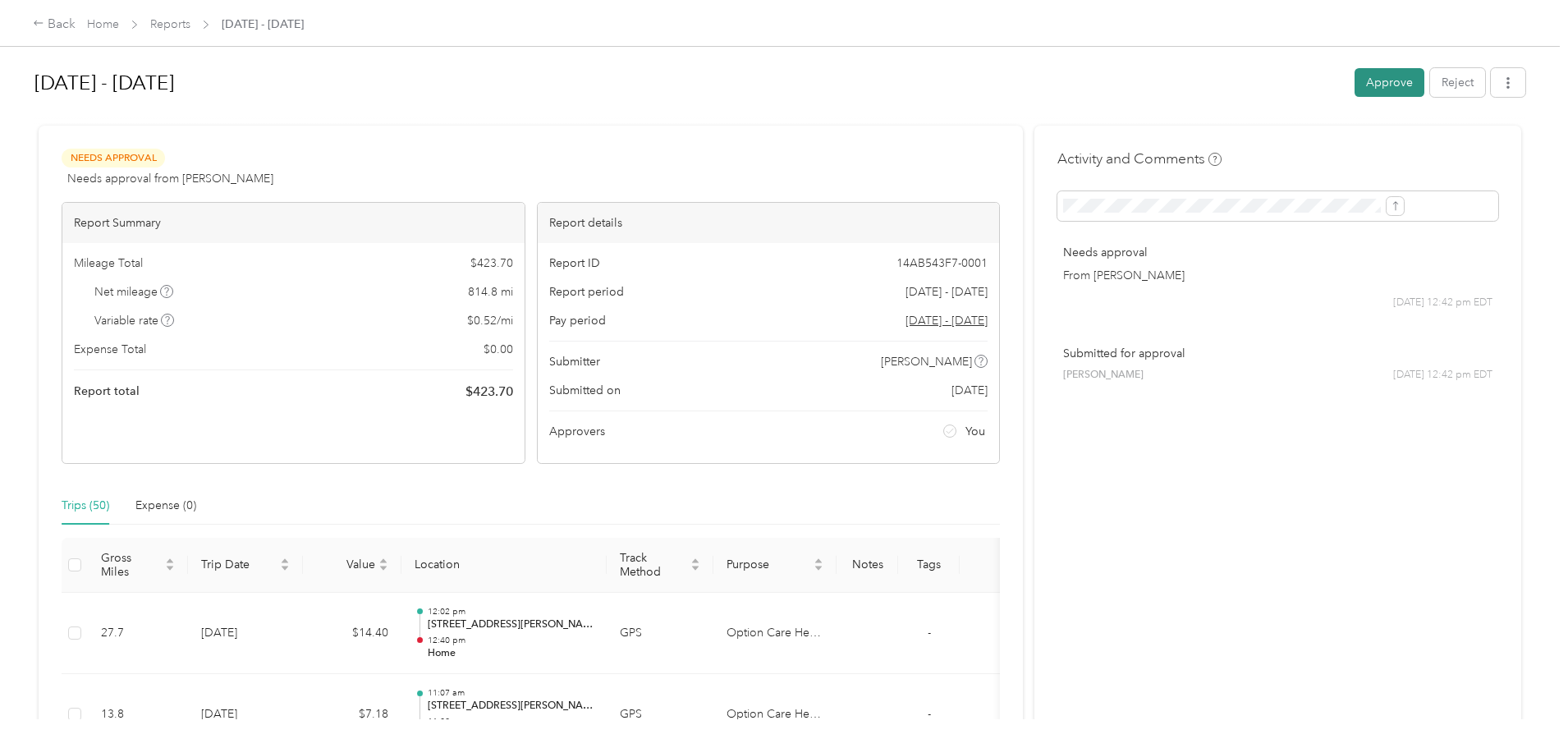
click at [1355, 76] on button "Approve" at bounding box center [1390, 81] width 70 height 28
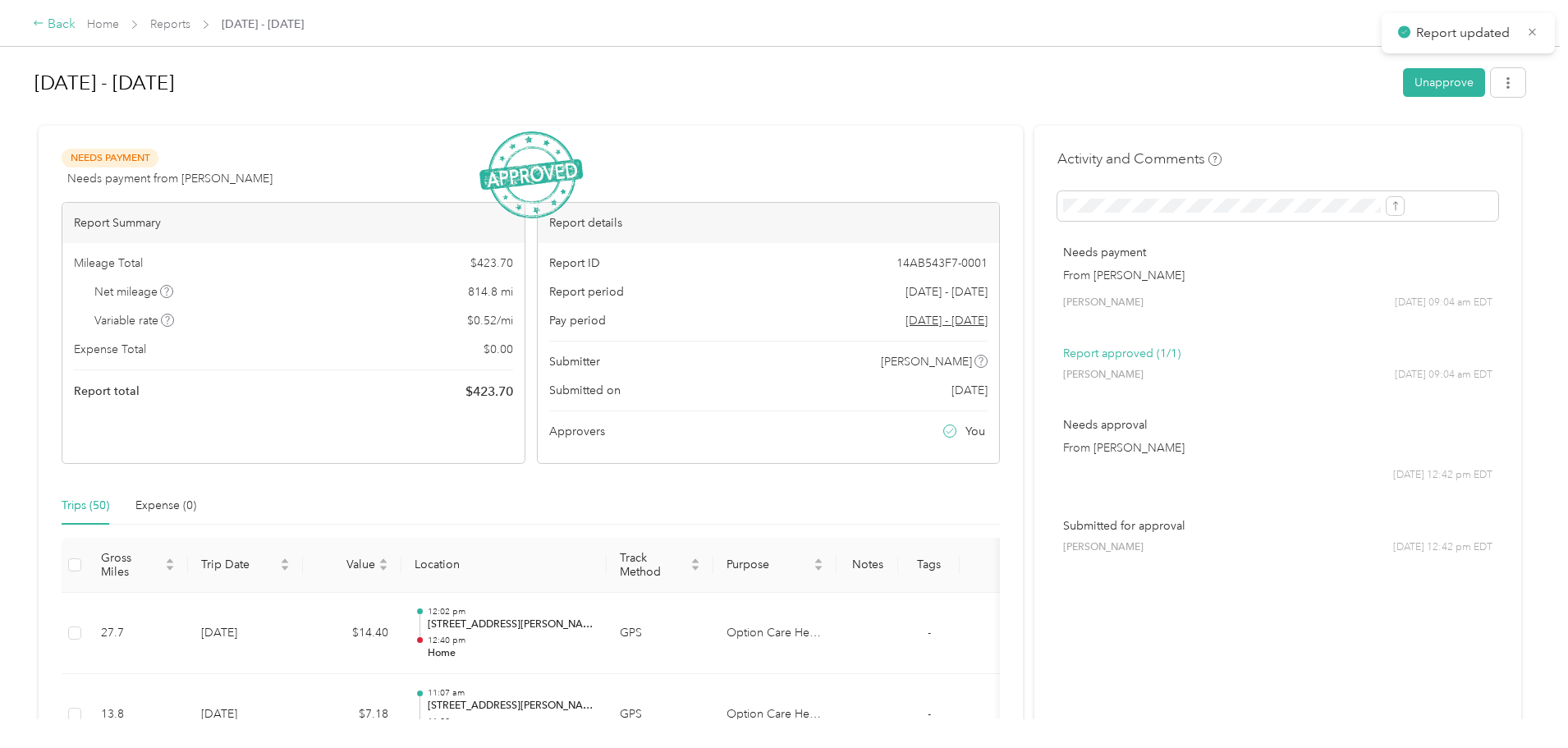
click at [76, 20] on div "Back" at bounding box center [54, 25] width 43 height 20
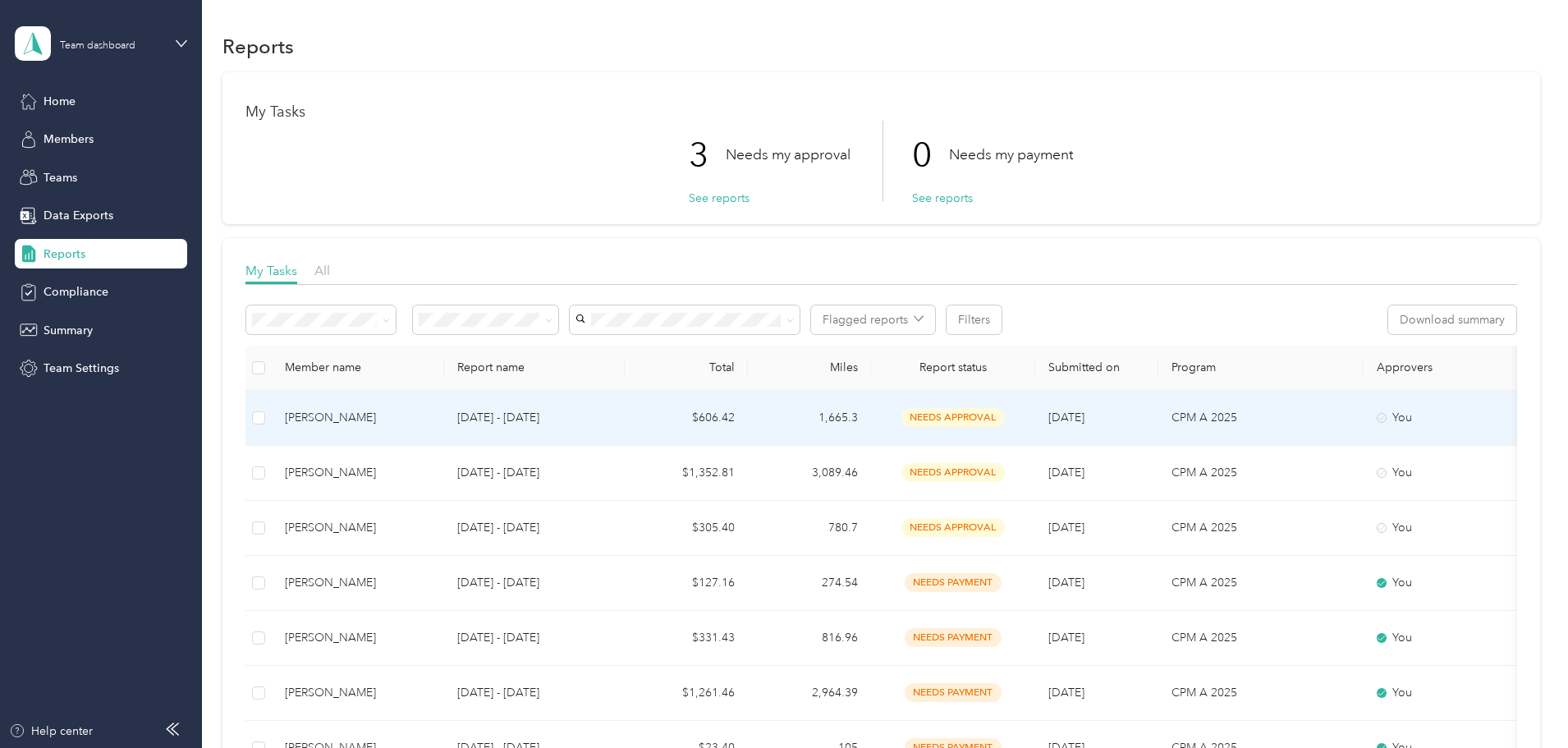
click at [431, 417] on div "[PERSON_NAME]" at bounding box center [358, 418] width 146 height 18
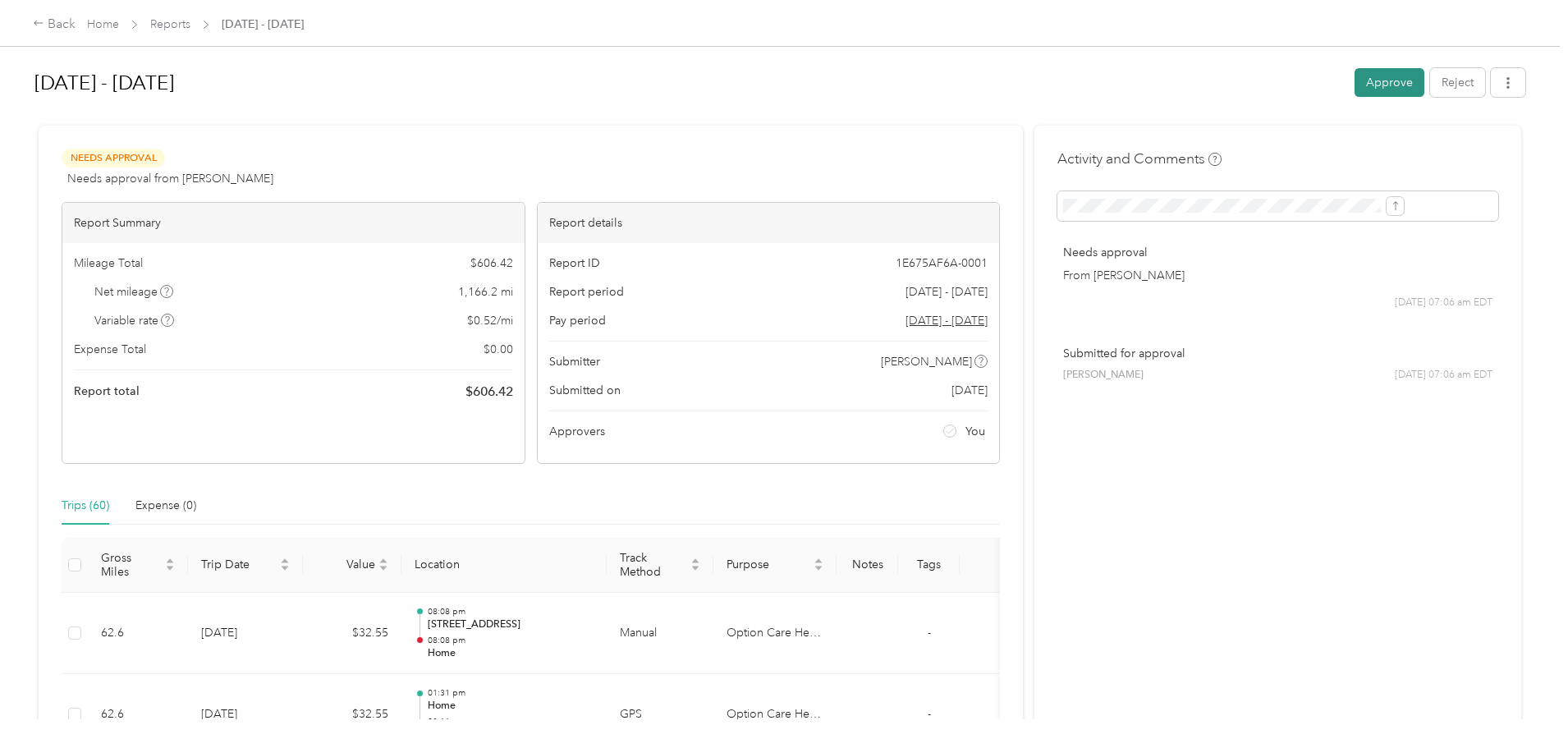
click at [1355, 76] on button "Approve" at bounding box center [1390, 81] width 70 height 28
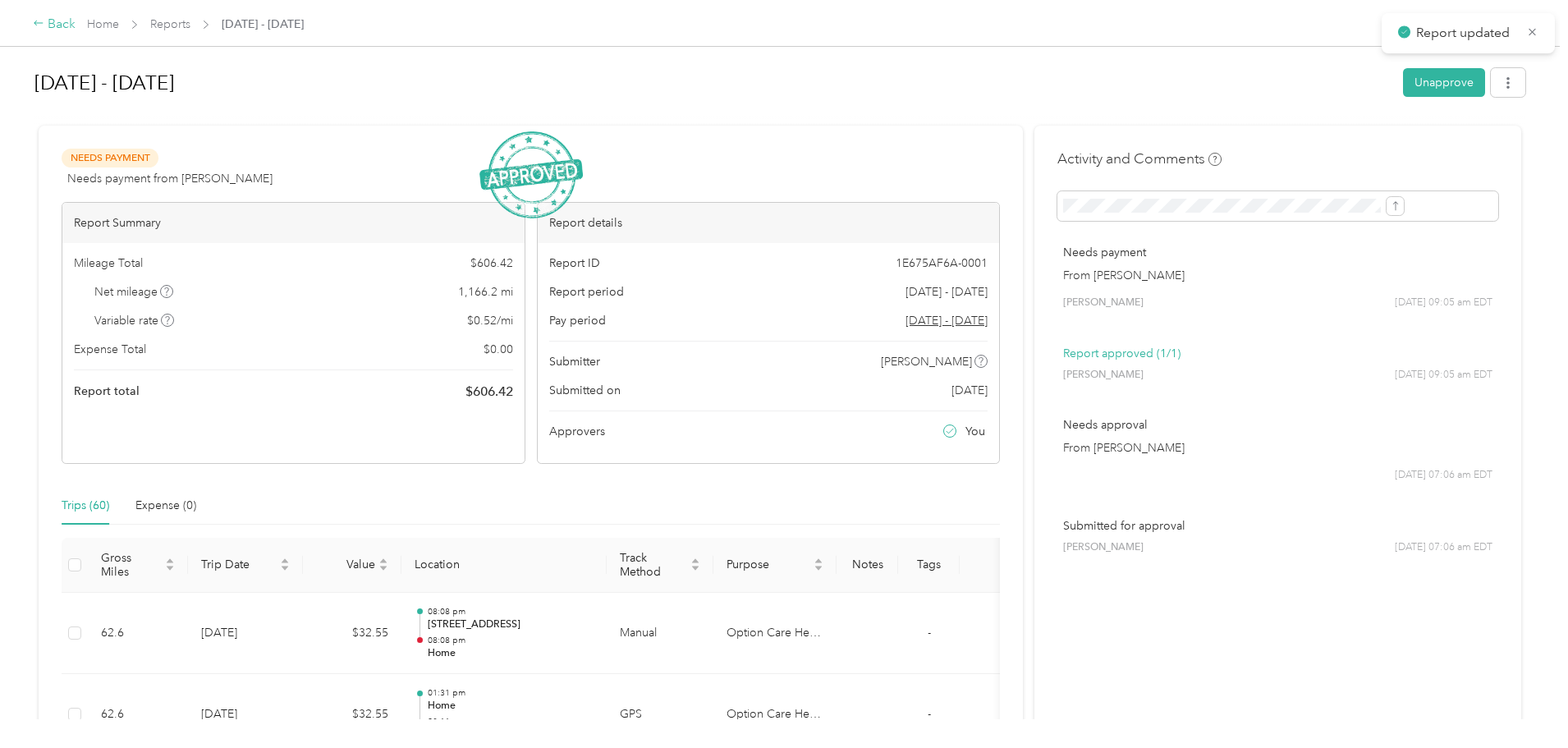
click at [76, 17] on div "Back" at bounding box center [54, 25] width 43 height 20
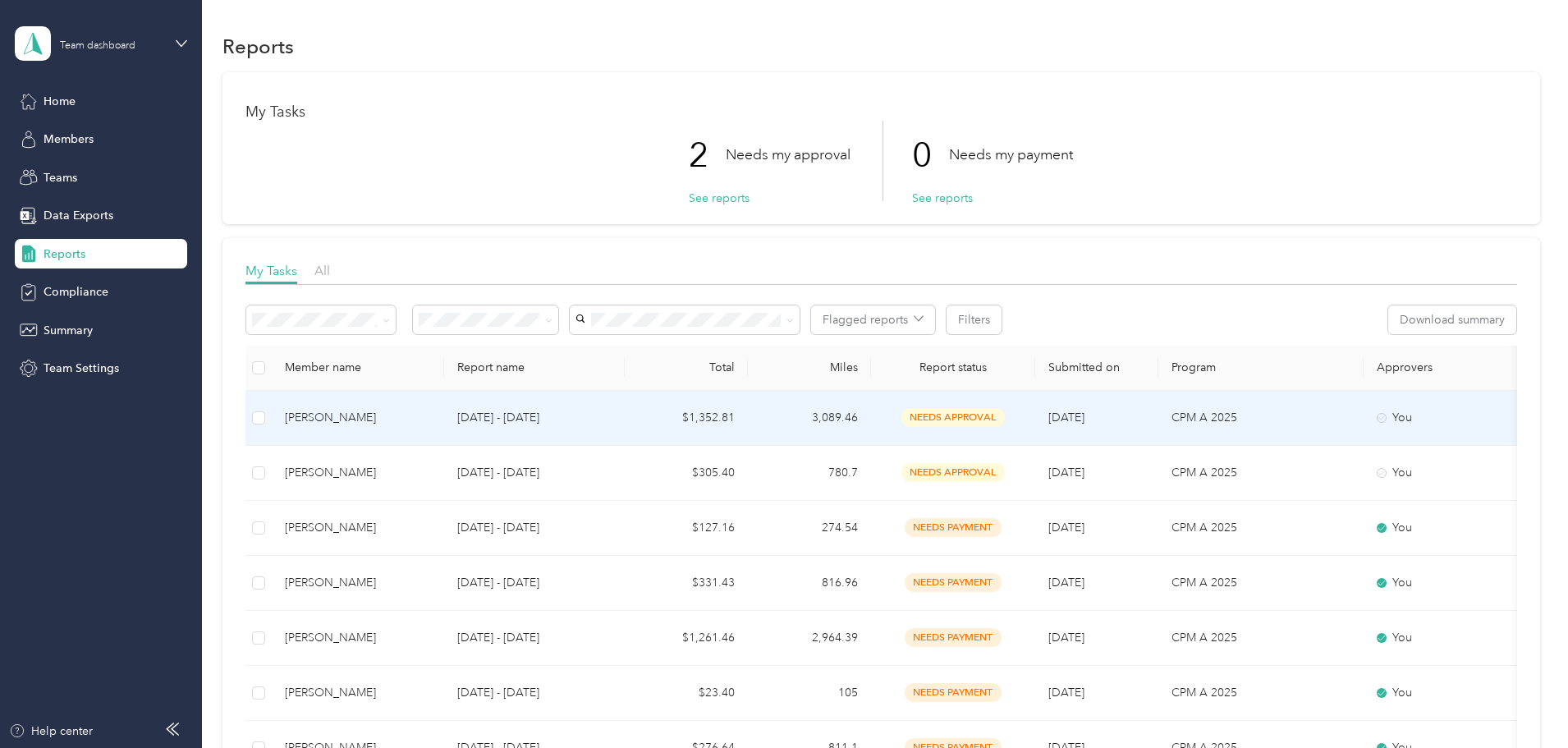
click at [431, 415] on div "[PERSON_NAME]" at bounding box center [358, 418] width 146 height 18
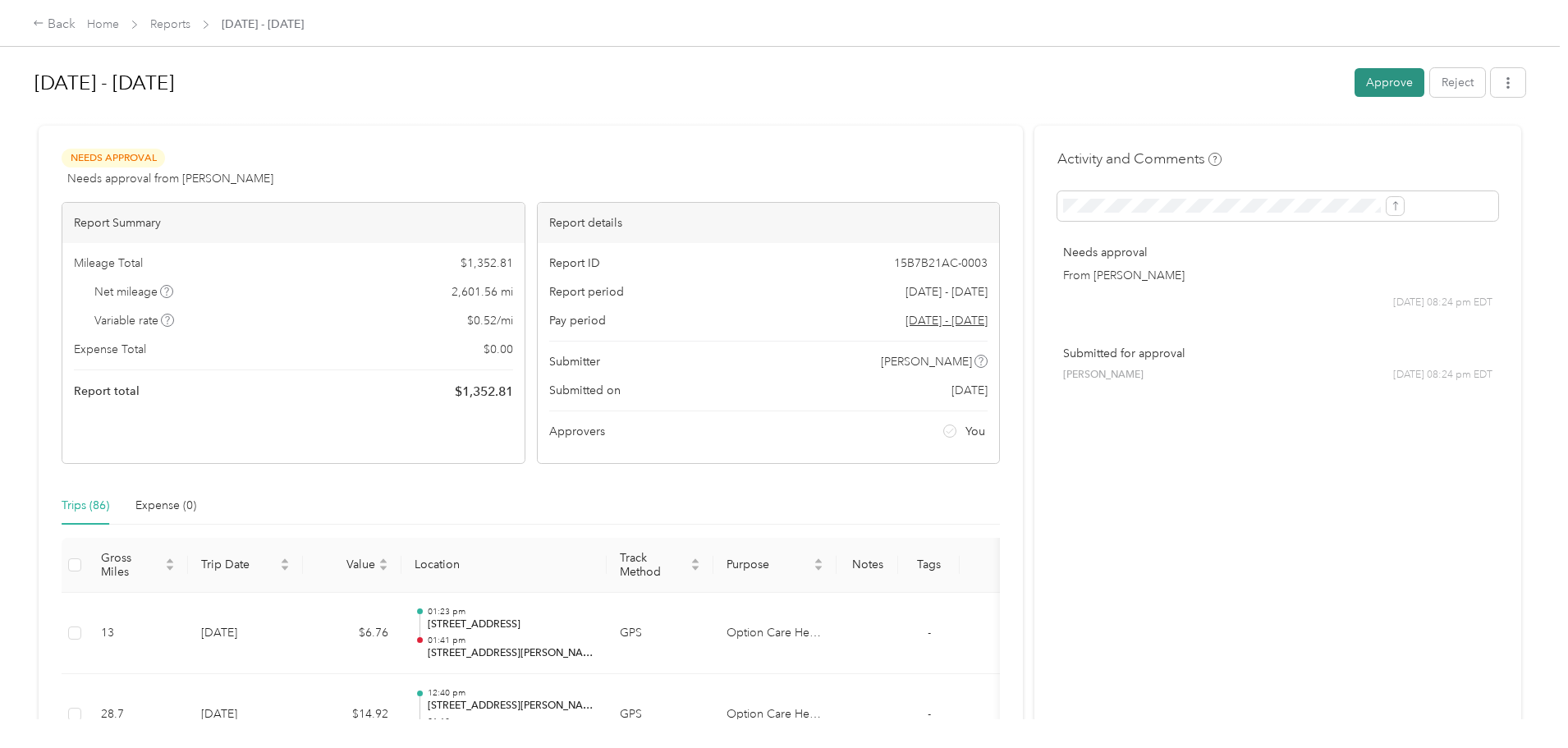
click at [1355, 79] on button "Approve" at bounding box center [1390, 81] width 70 height 28
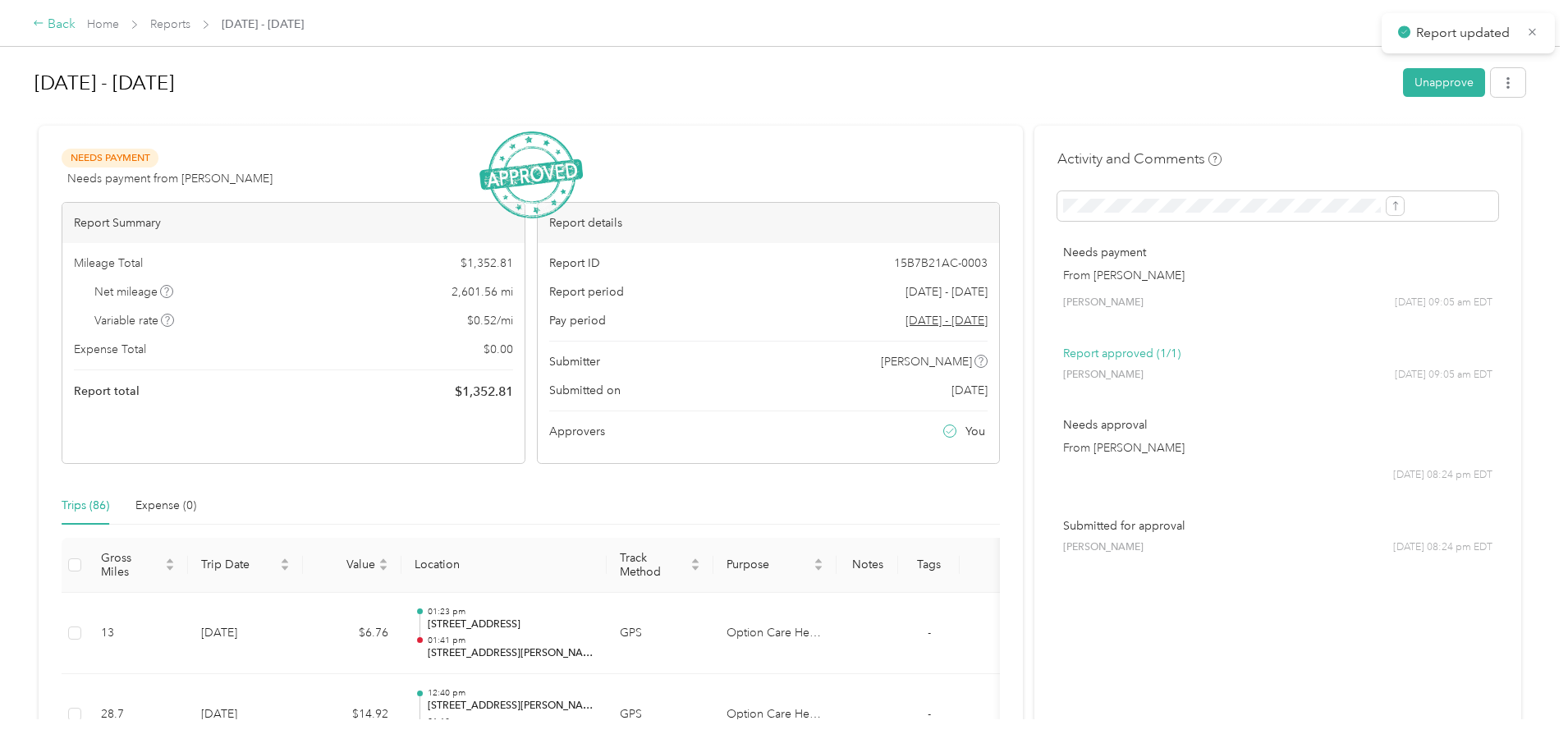
click at [76, 21] on div "Back" at bounding box center [54, 25] width 43 height 20
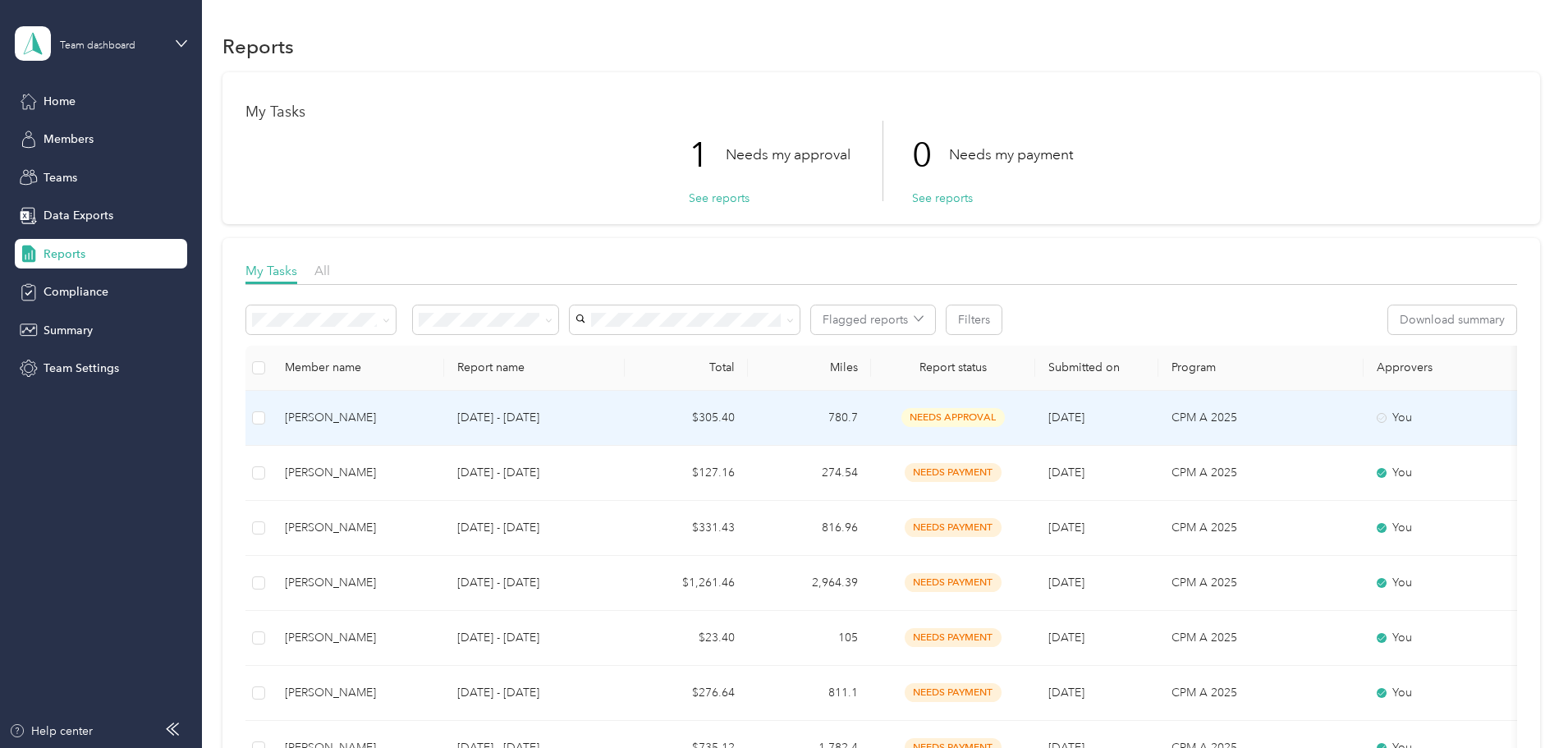
click at [431, 416] on div "[PERSON_NAME]" at bounding box center [358, 418] width 146 height 18
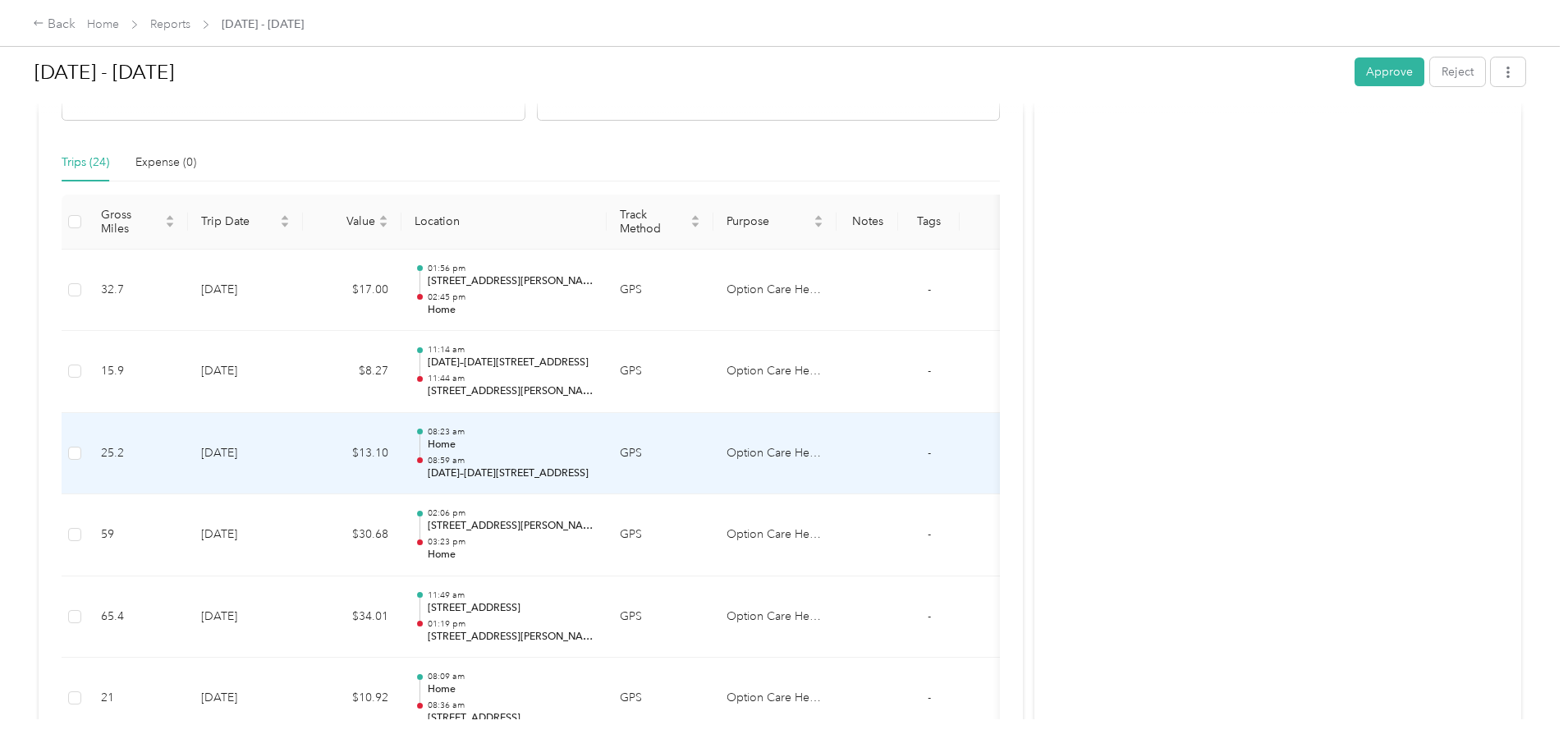
scroll to position [82, 0]
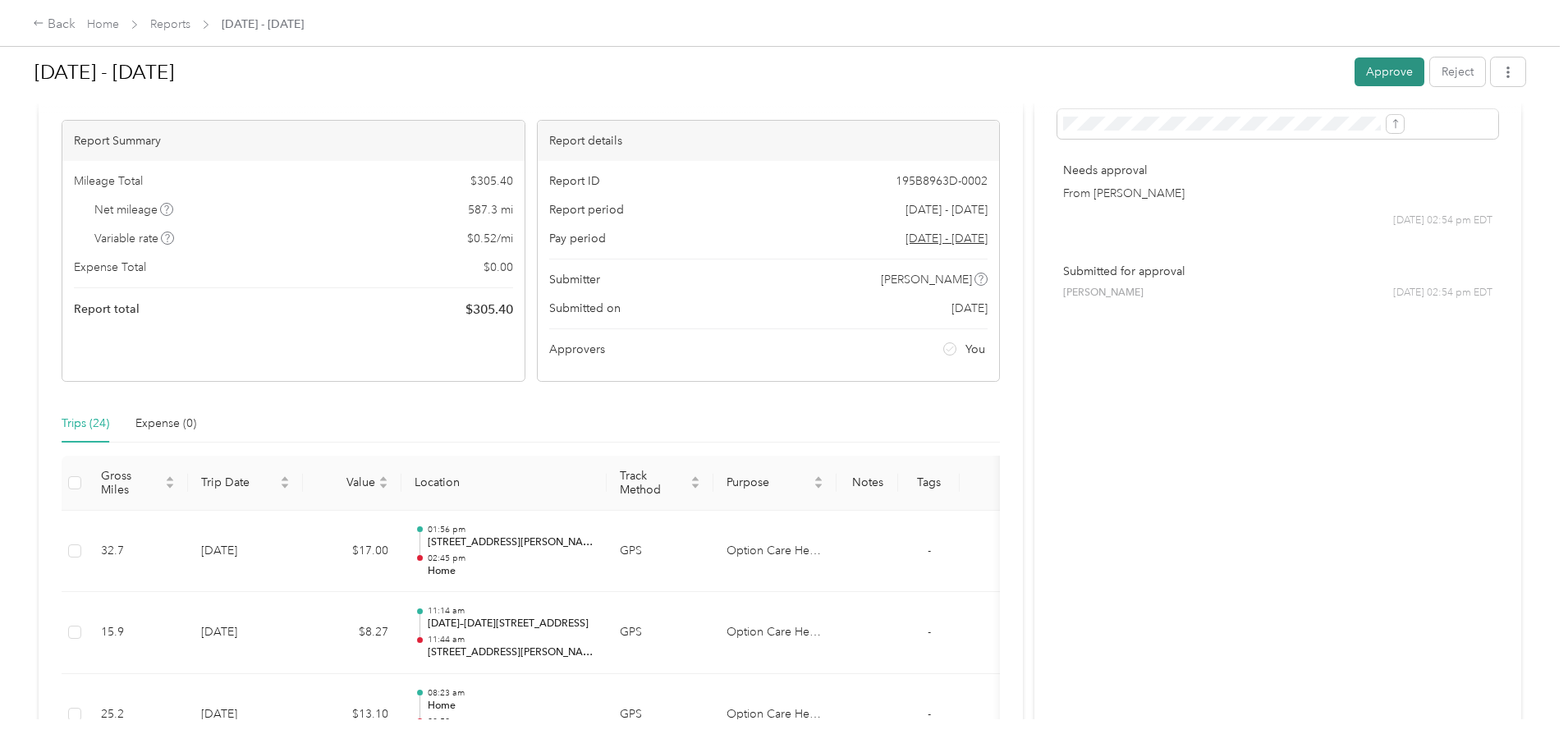
click at [1355, 70] on button "Approve" at bounding box center [1390, 71] width 70 height 28
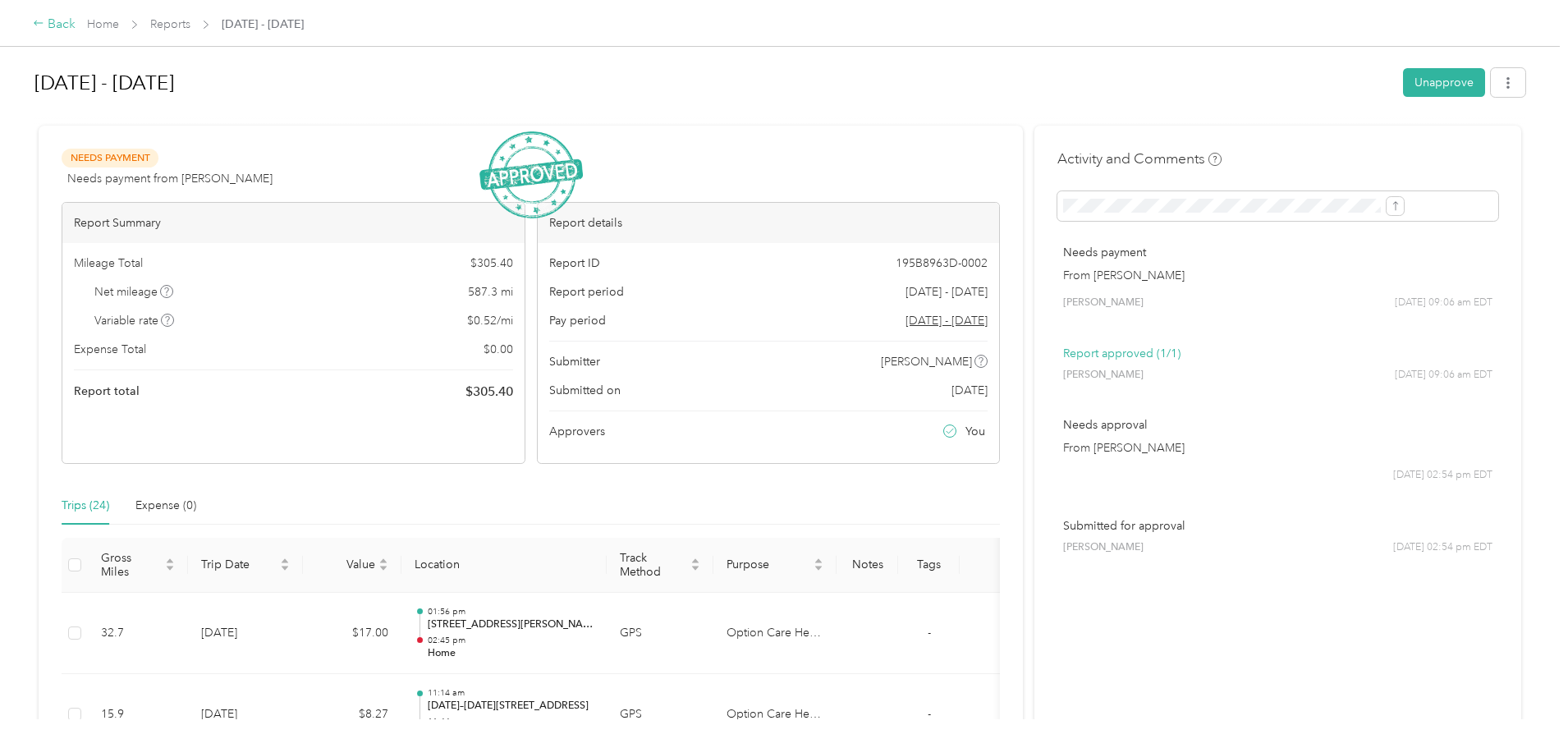
click at [76, 21] on div "Back" at bounding box center [54, 25] width 43 height 20
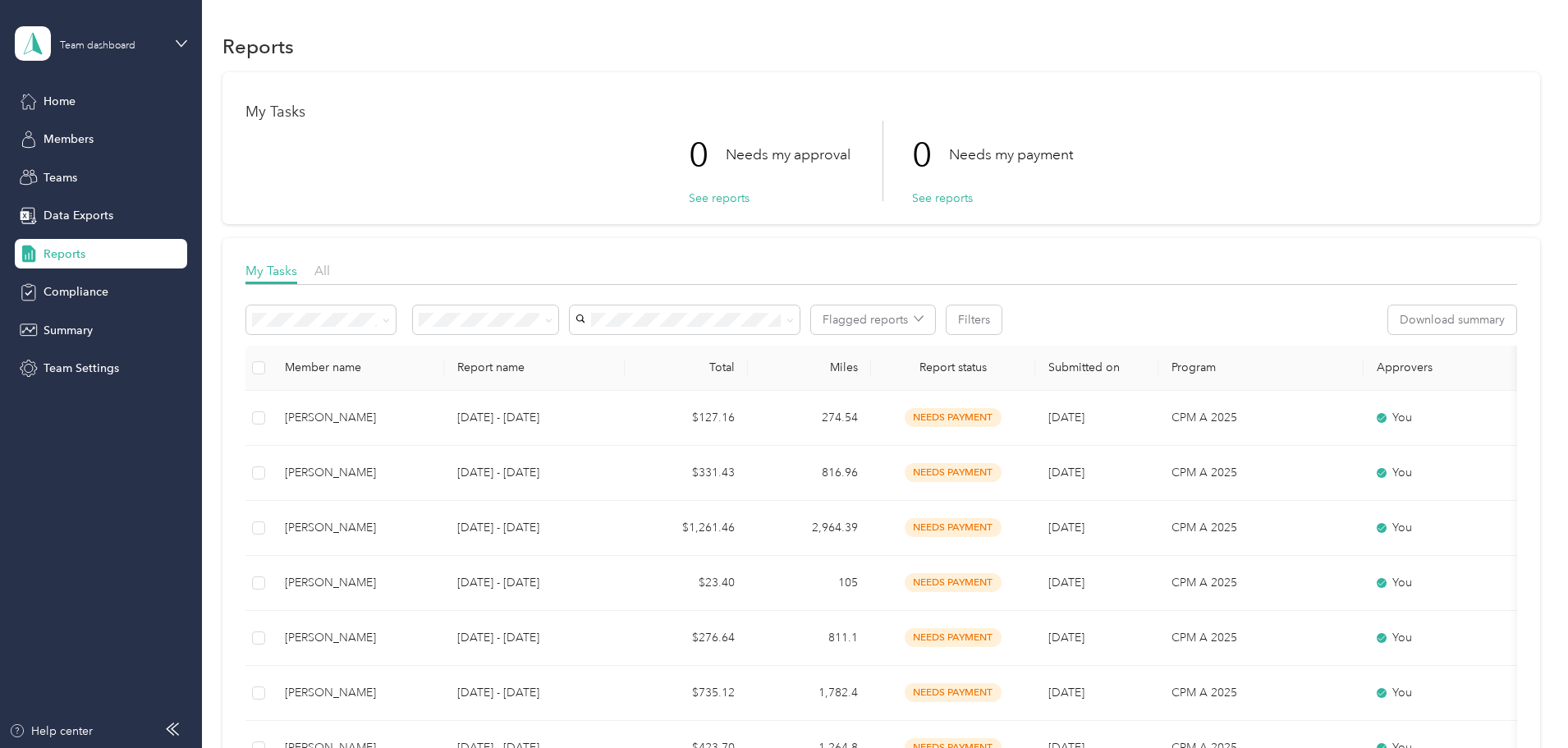
click at [312, 296] on div "My Tasks 0 Needs my approval See reports 0 Needs my payment See reports My Task…" at bounding box center [881, 545] width 1318 height 945
click at [74, 105] on span "Home" at bounding box center [59, 101] width 32 height 17
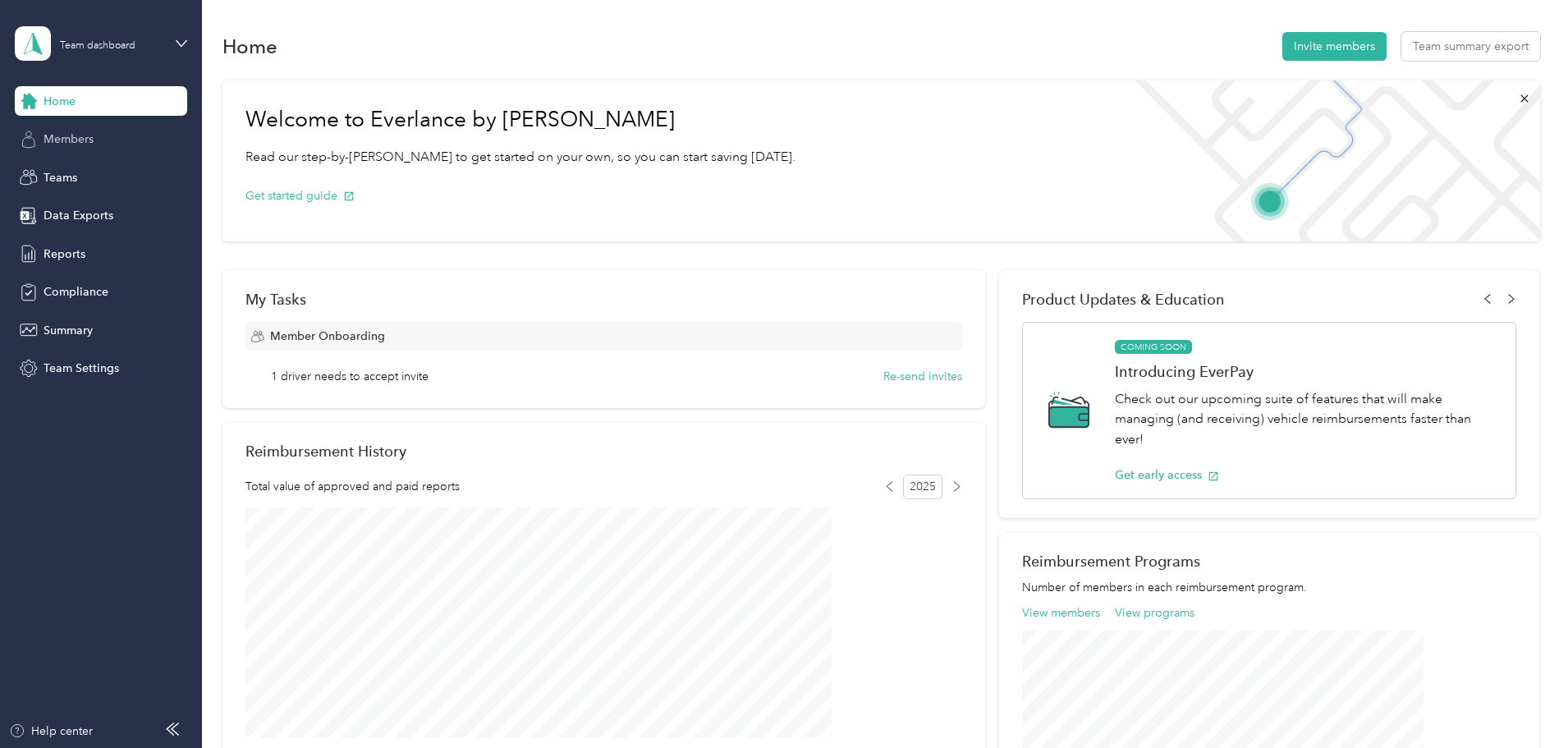
click at [114, 140] on div "Members" at bounding box center [101, 139] width 172 height 29
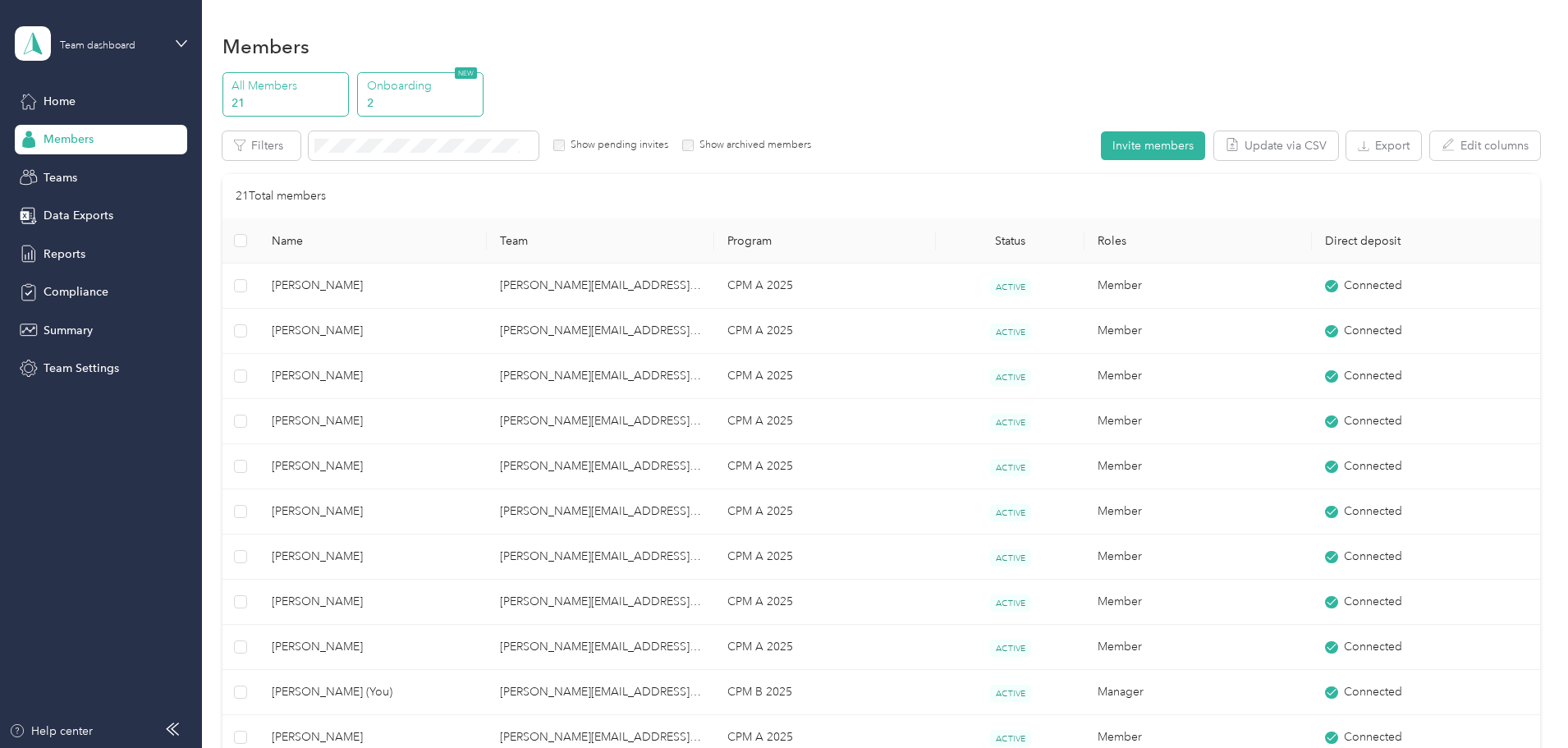
click at [479, 92] on p "Onboarding" at bounding box center [423, 85] width 112 height 17
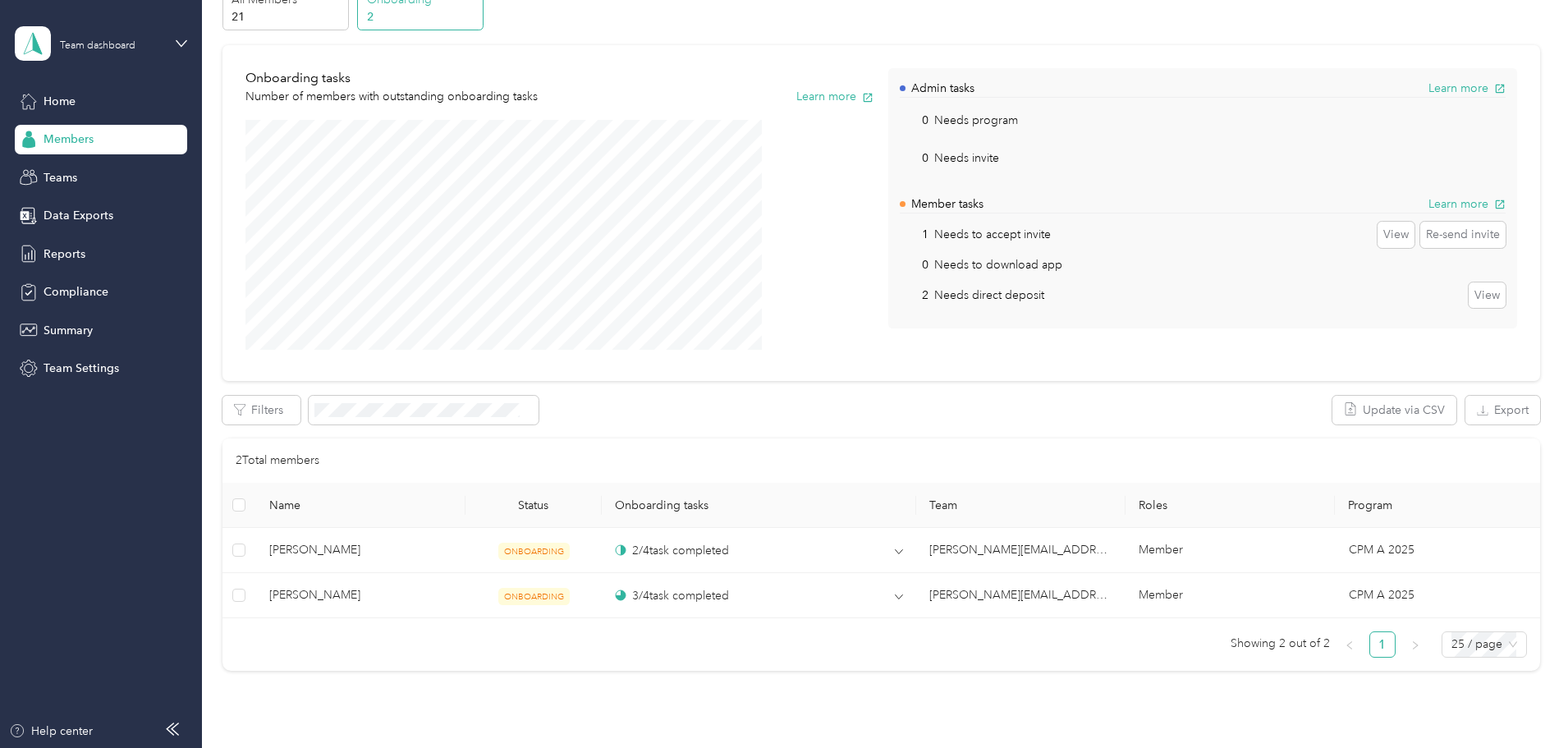
scroll to position [164, 0]
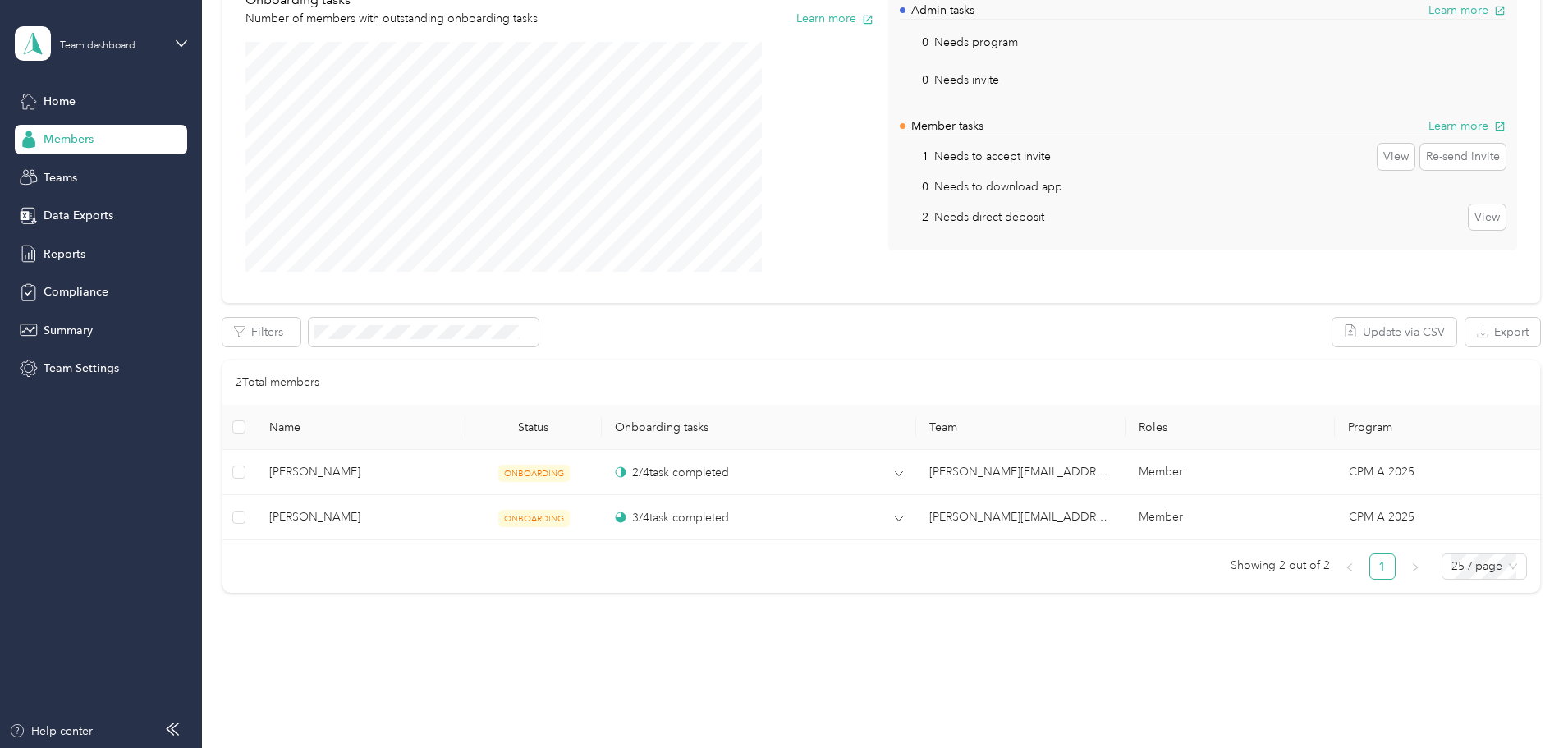
click at [289, 349] on div "All Members 21 Onboarding 2 NEW Onboarding tasks Number of members with outstan…" at bounding box center [881, 258] width 1318 height 699
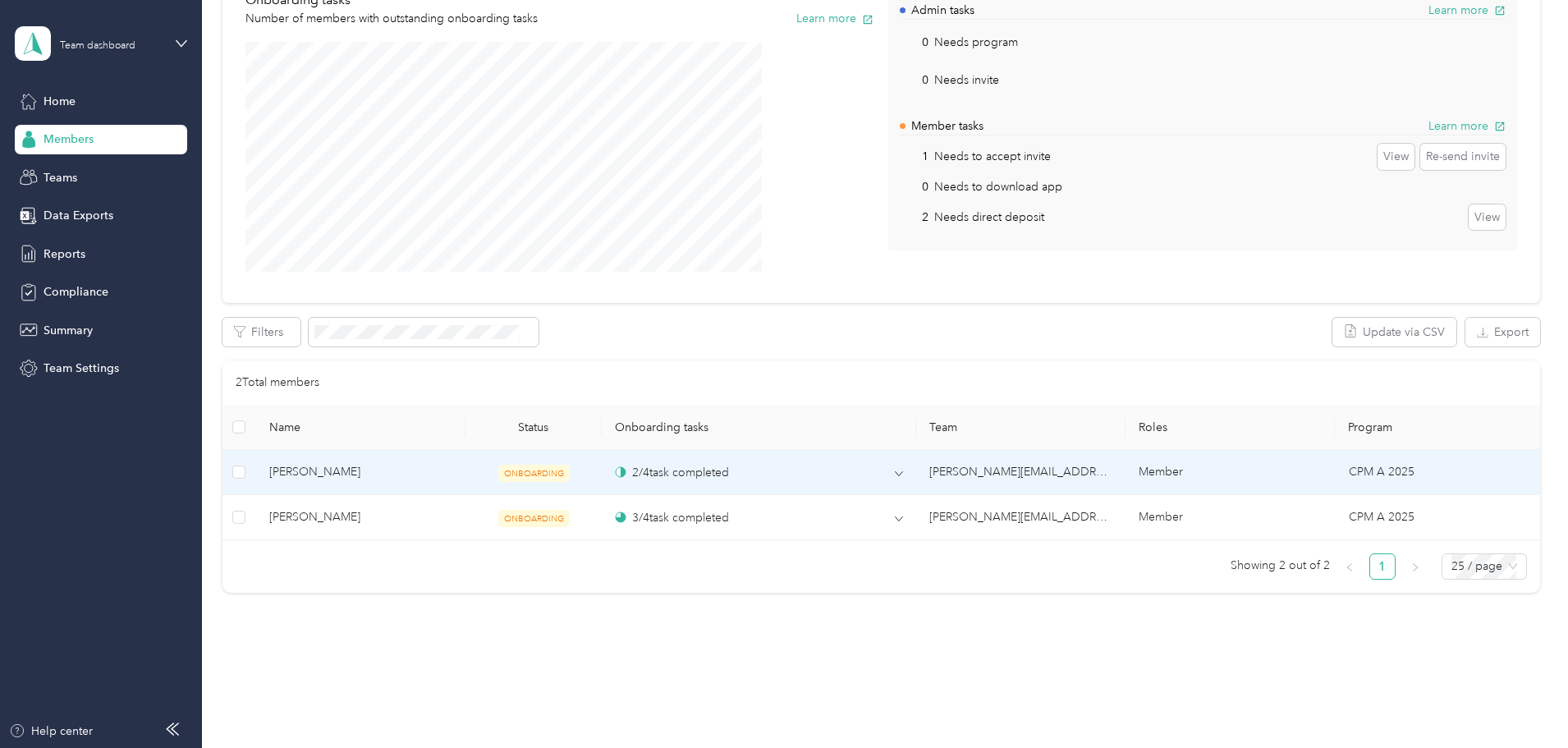
click at [570, 471] on span "ONBOARDING" at bounding box center [535, 473] width 71 height 17
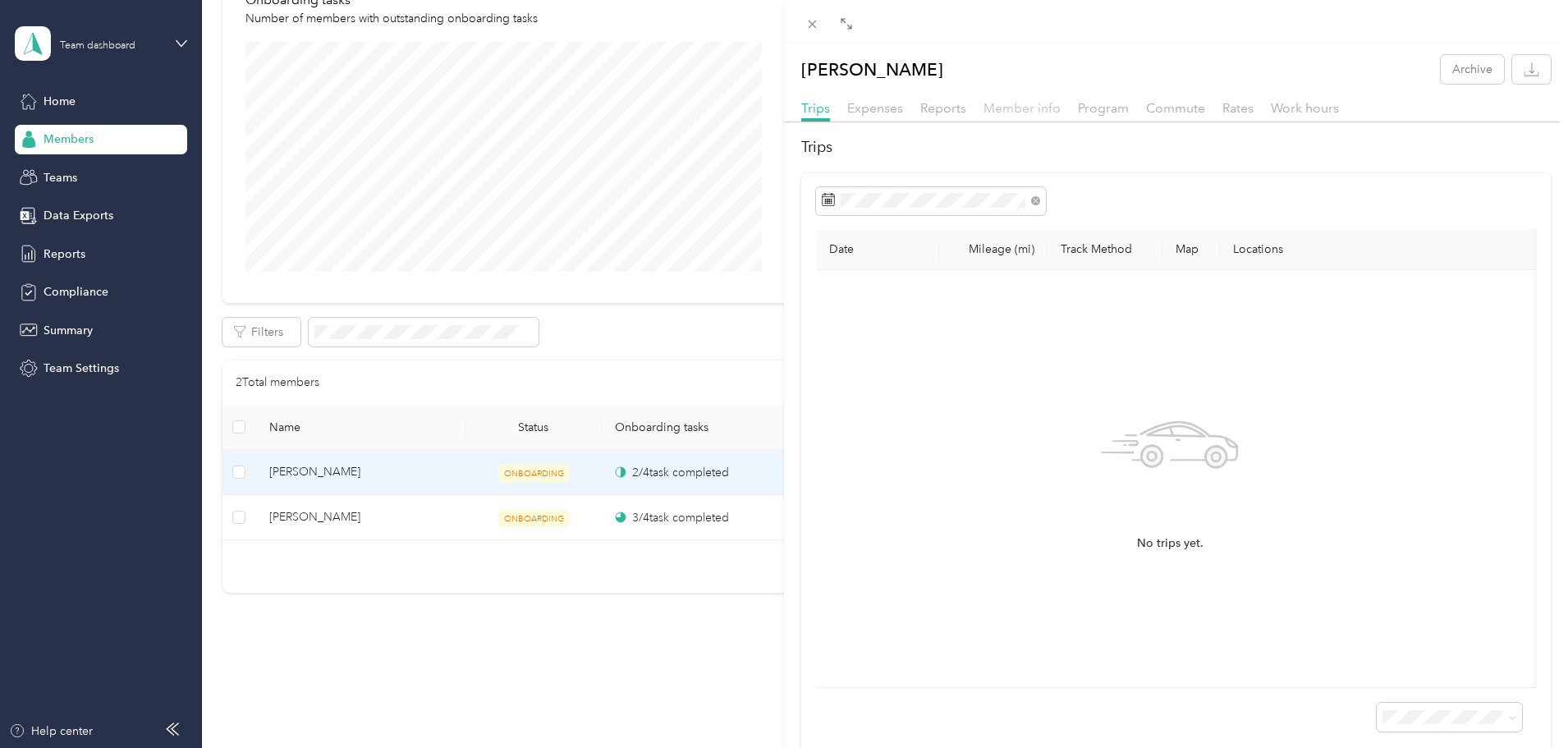
click at [1025, 103] on span "Member info" at bounding box center [1022, 107] width 77 height 16
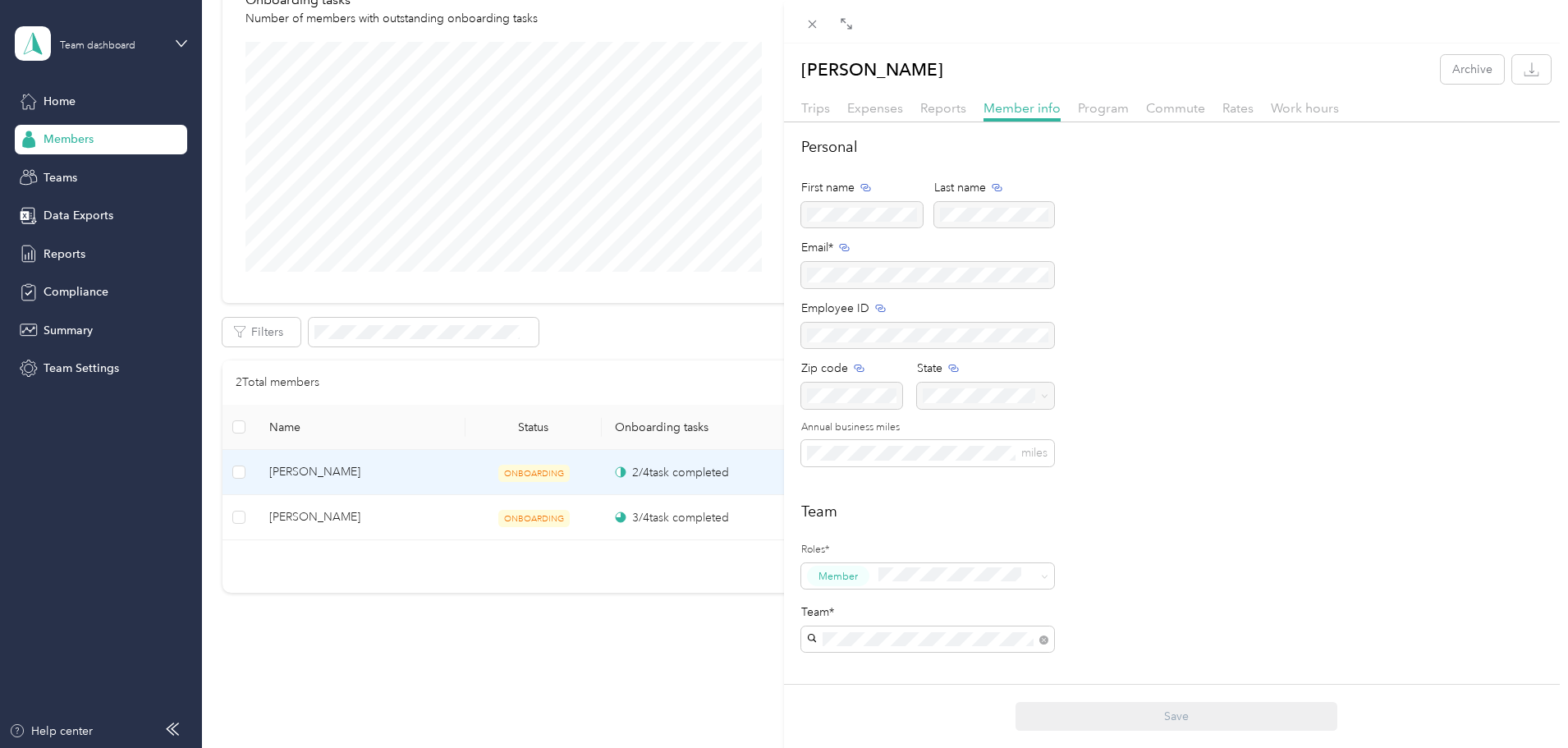
click at [92, 290] on div "[PERSON_NAME] Archive Trips Expenses Reports Member info Program Commute Rates …" at bounding box center [784, 374] width 1568 height 748
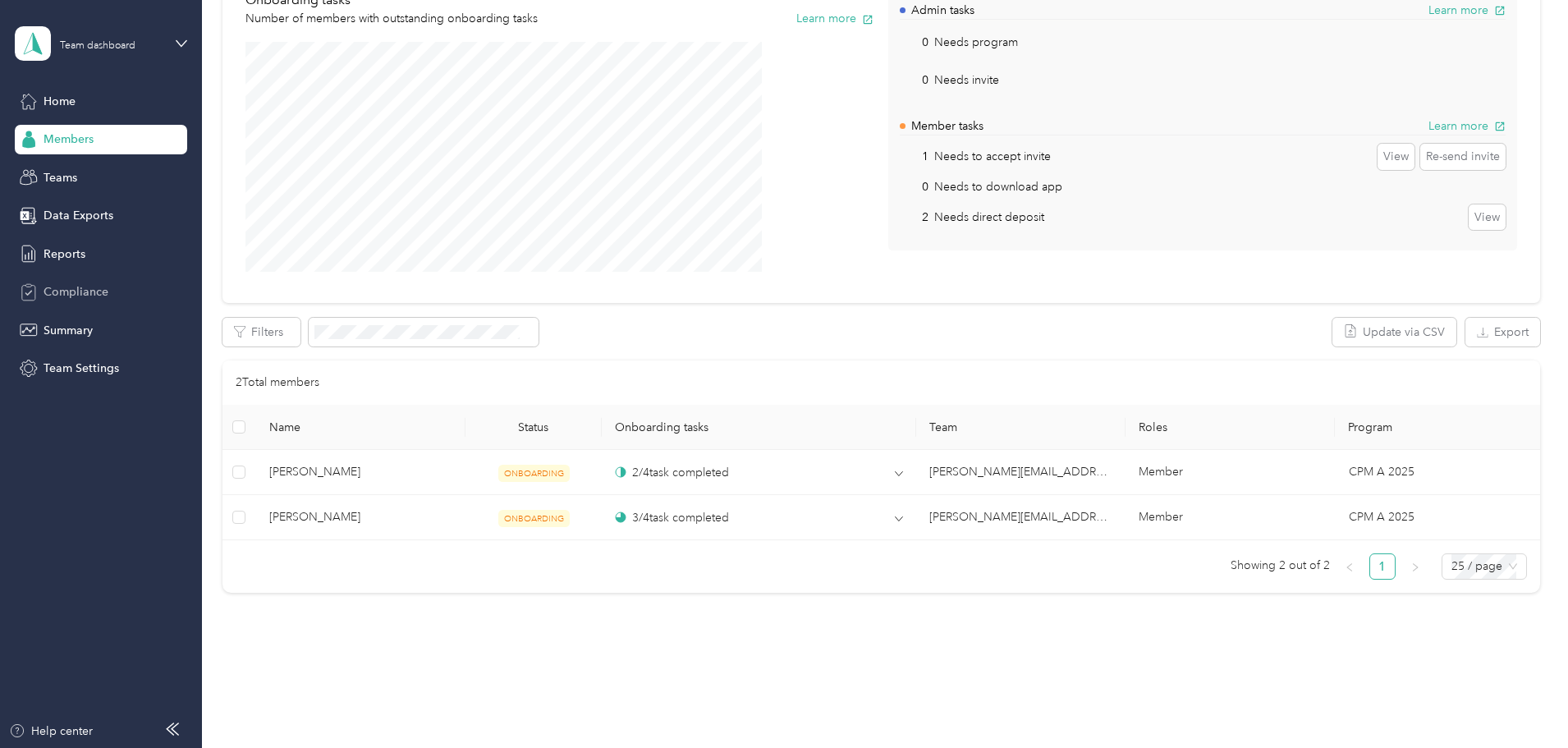
click at [90, 290] on span "Compliance" at bounding box center [76, 291] width 65 height 17
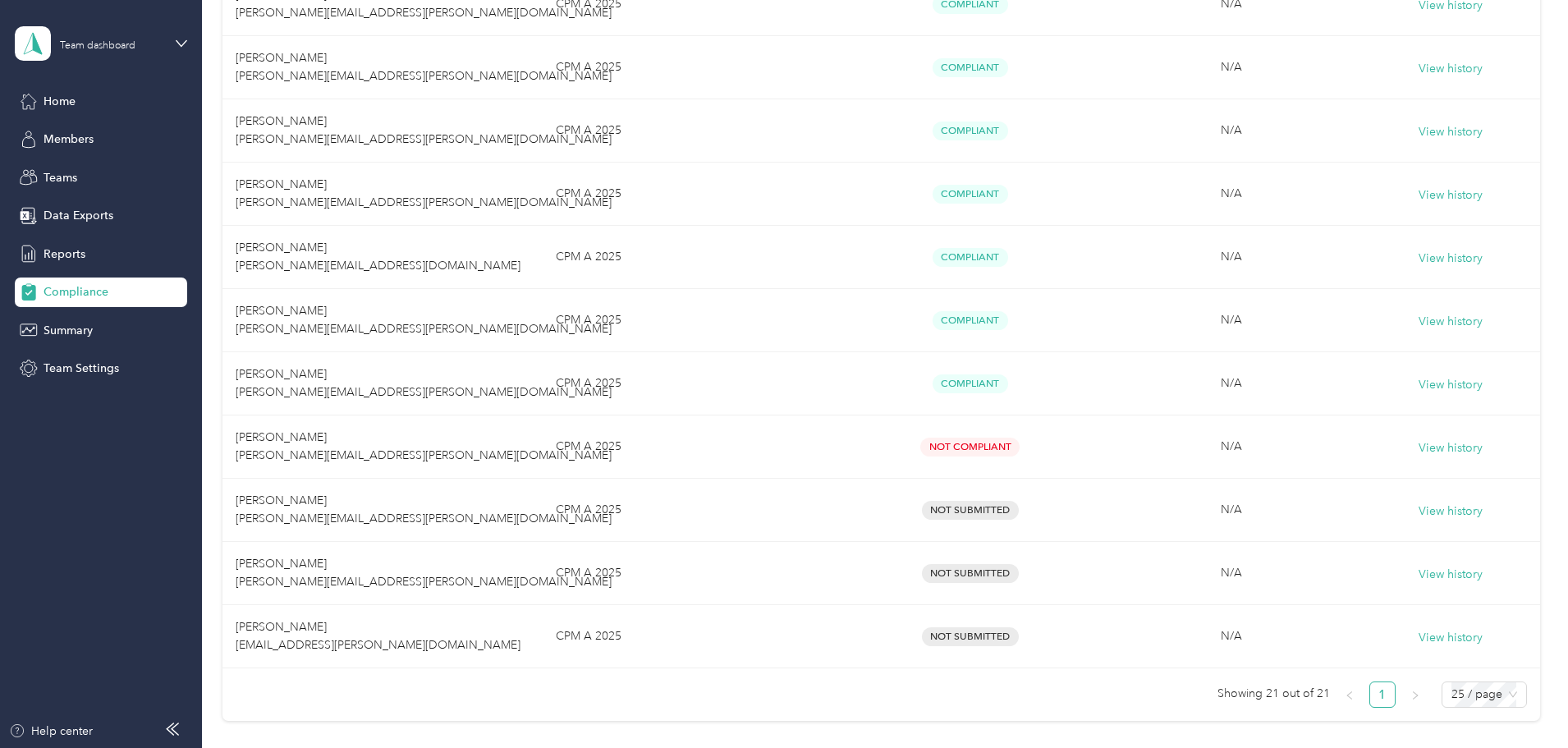
scroll to position [1068, 0]
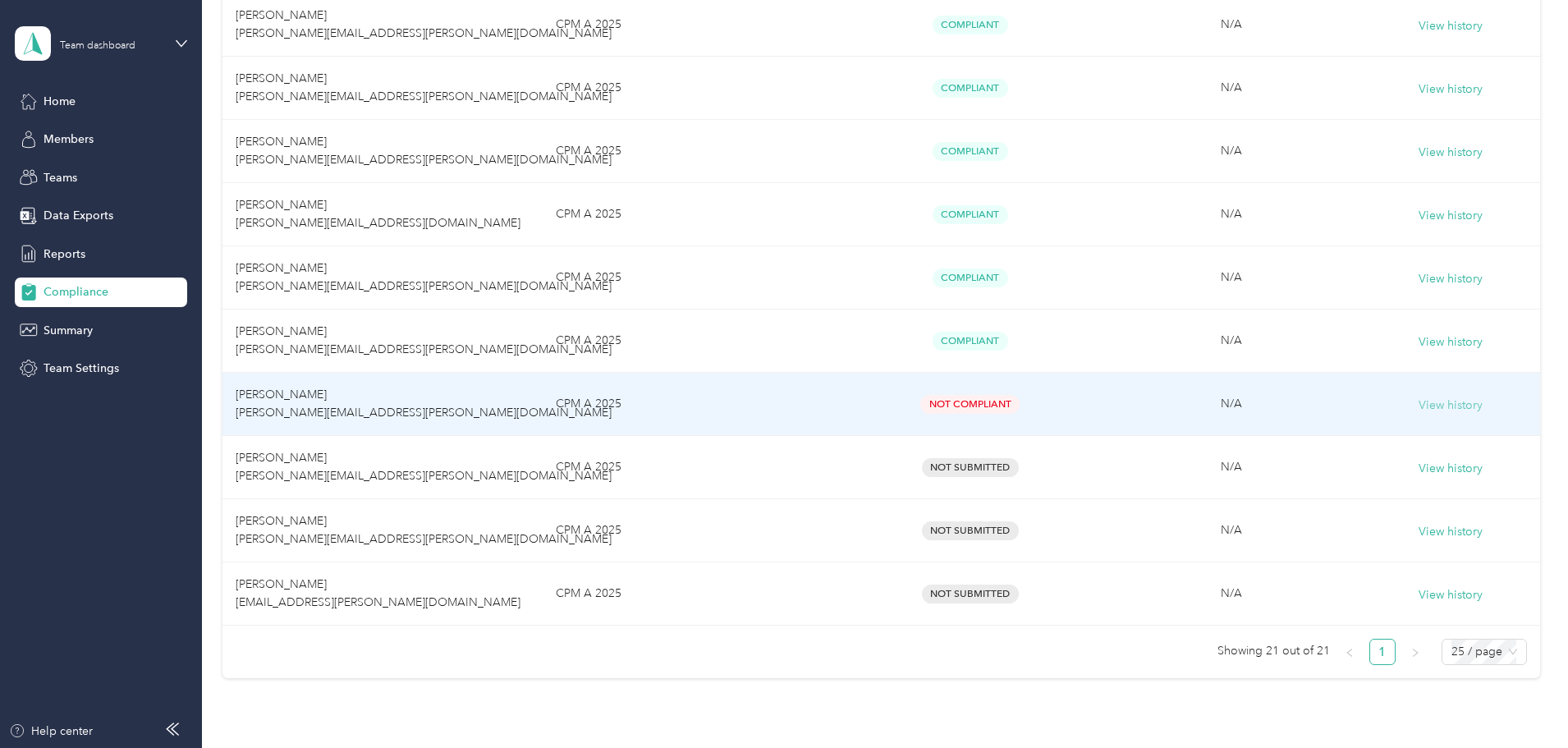
click at [1419, 407] on button "View history" at bounding box center [1451, 406] width 64 height 18
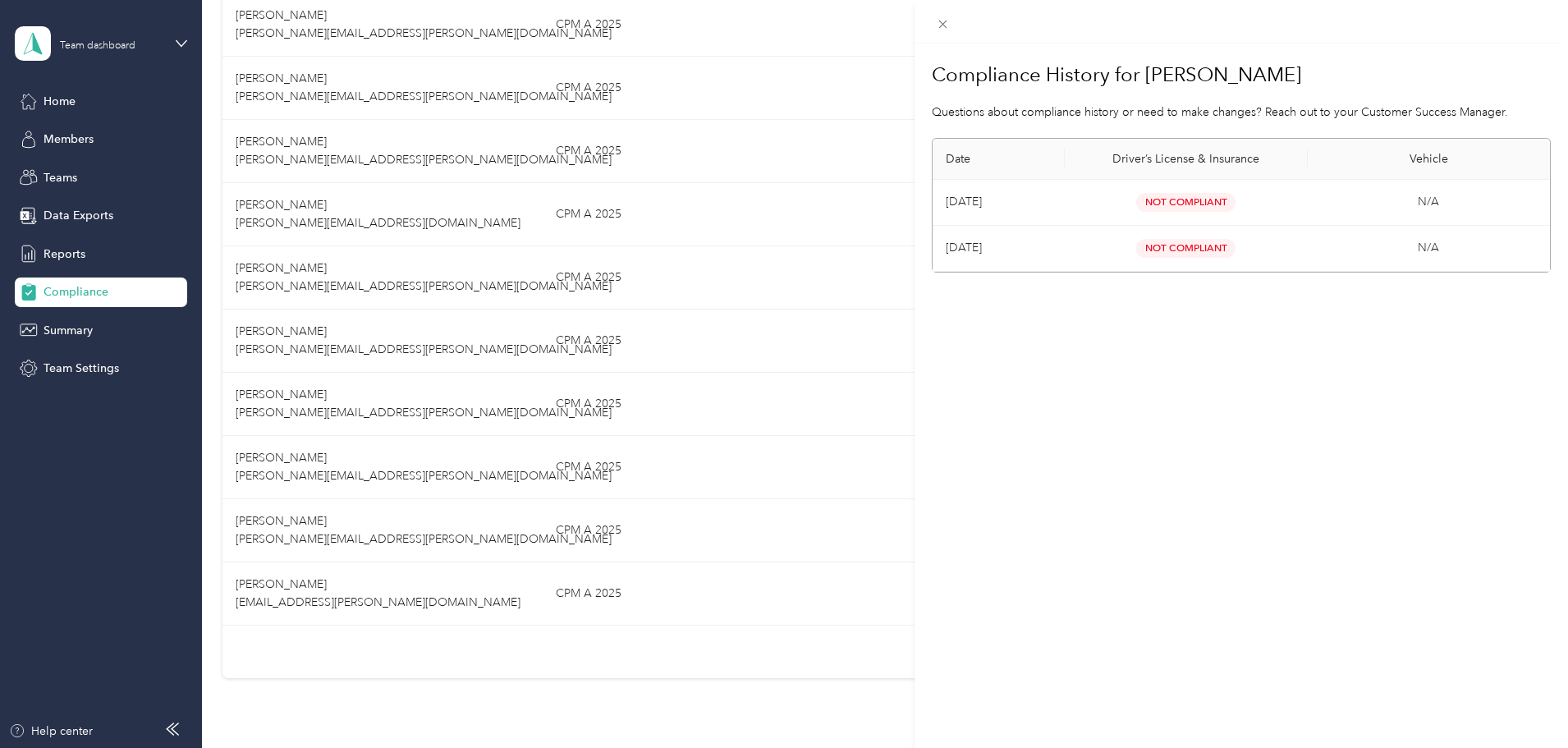
click at [1194, 201] on span "Not Compliant" at bounding box center [1186, 202] width 100 height 19
click at [1150, 301] on div "Compliance History for [PERSON_NAME] Questions about compliance history or need…" at bounding box center [1241, 417] width 654 height 748
click at [945, 21] on icon at bounding box center [943, 24] width 14 height 14
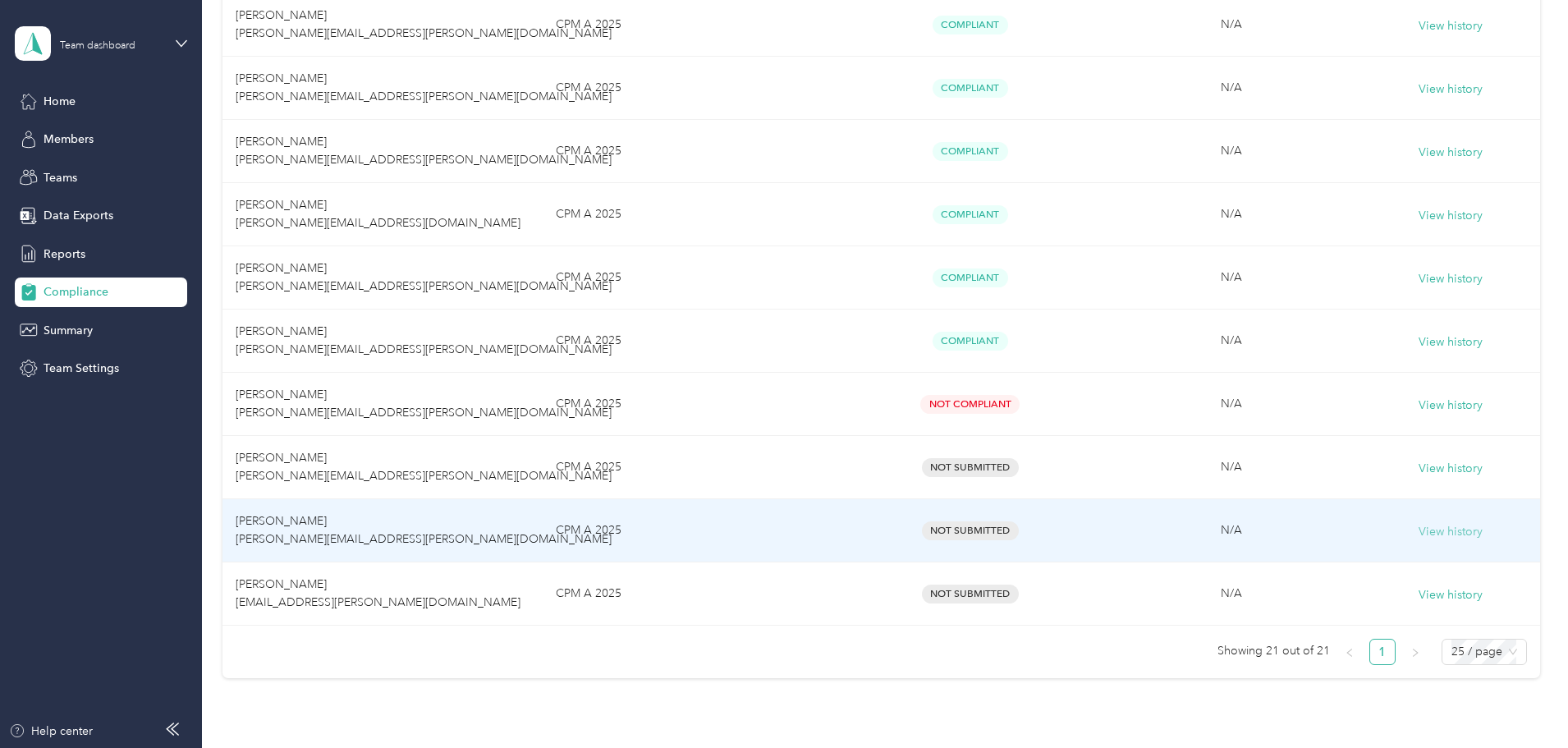
click at [1419, 533] on button "View history" at bounding box center [1451, 532] width 64 height 18
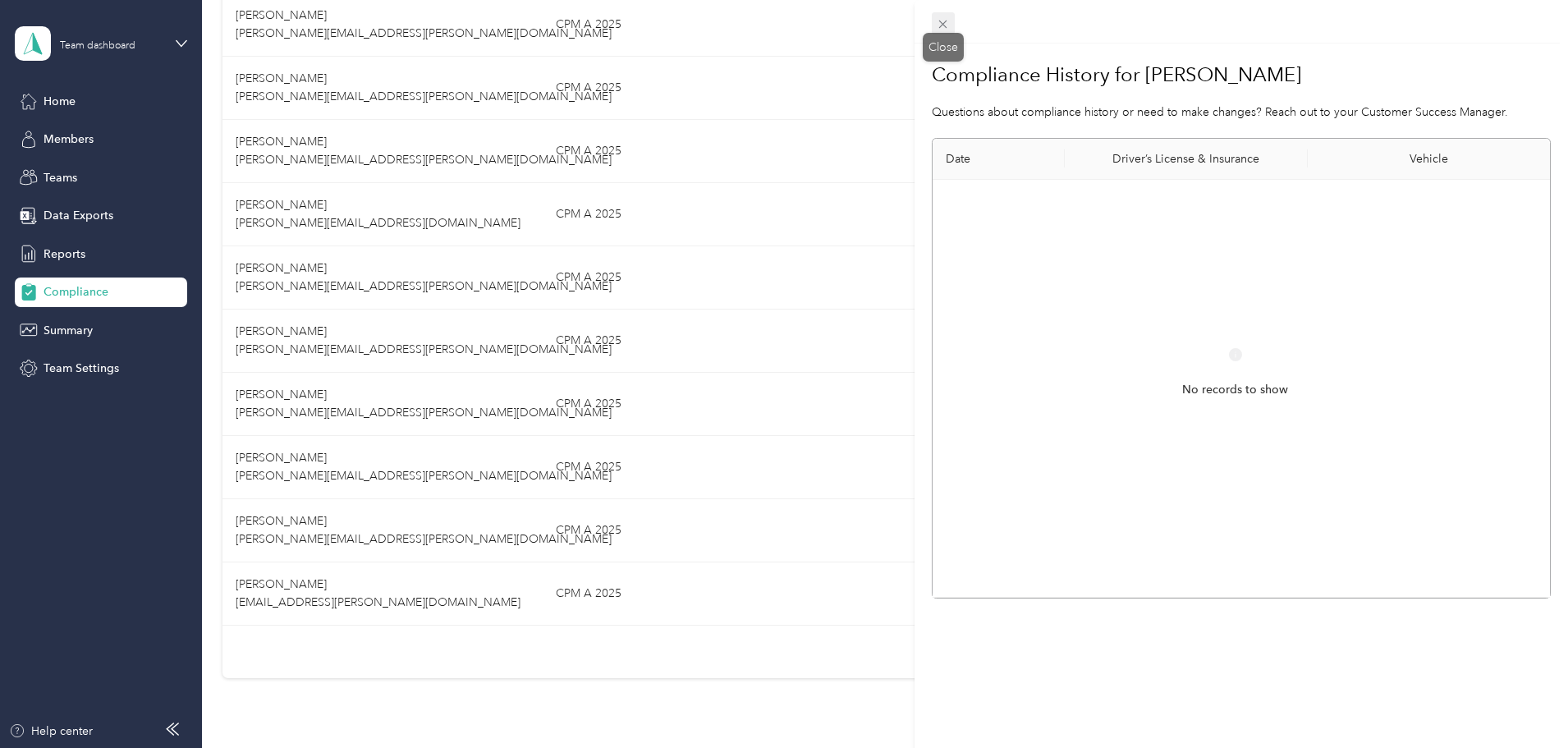
click at [944, 21] on icon at bounding box center [943, 24] width 14 height 14
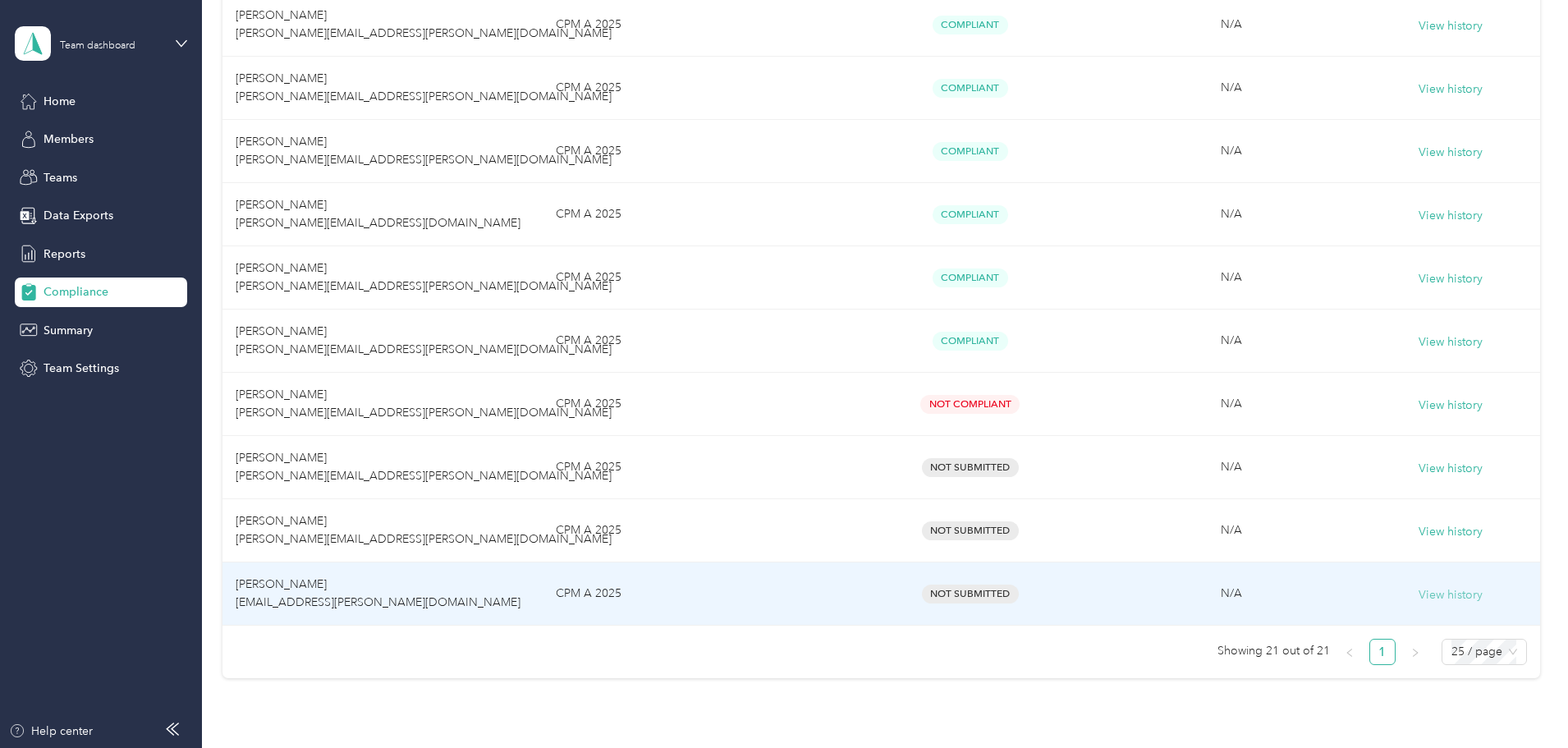
click at [1419, 594] on button "View history" at bounding box center [1451, 595] width 64 height 18
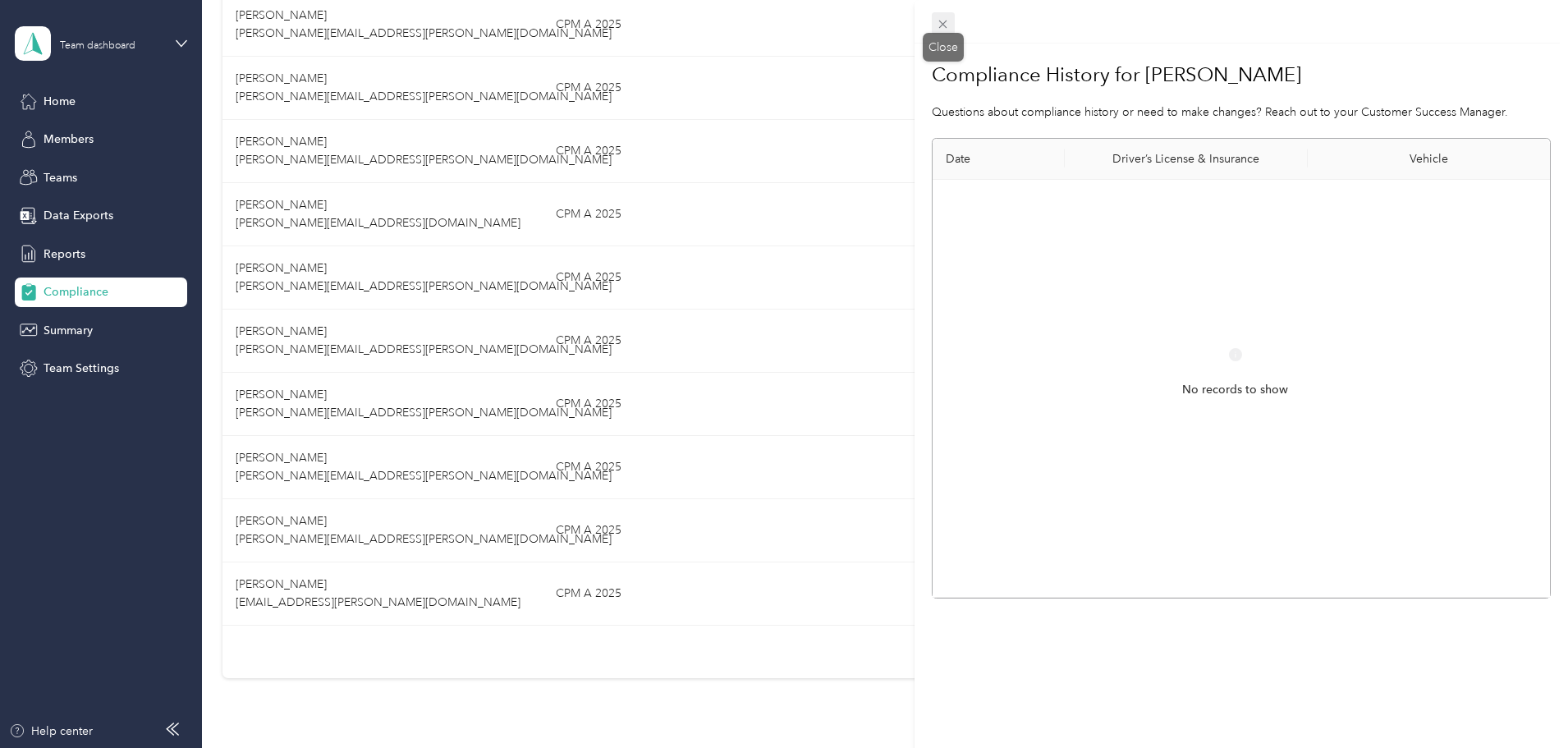
click at [943, 24] on icon at bounding box center [943, 24] width 8 height 8
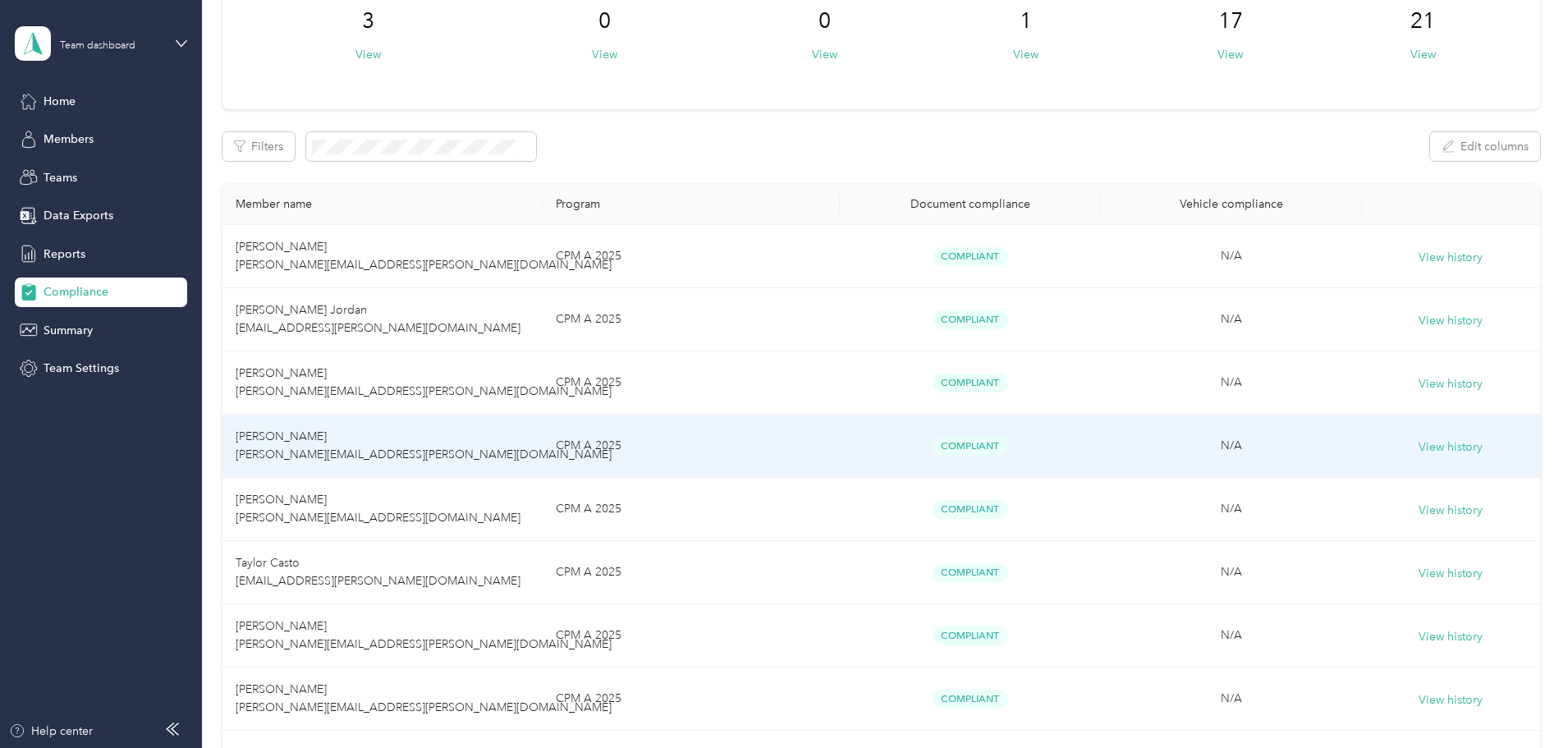
scroll to position [0, 0]
